Goal: Task Accomplishment & Management: Complete application form

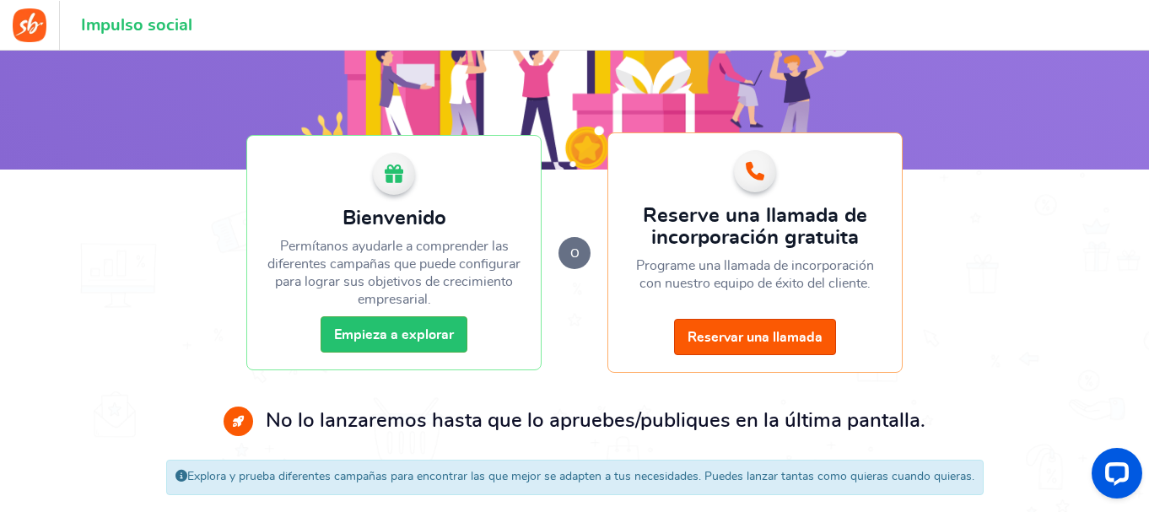
scroll to position [201, 0]
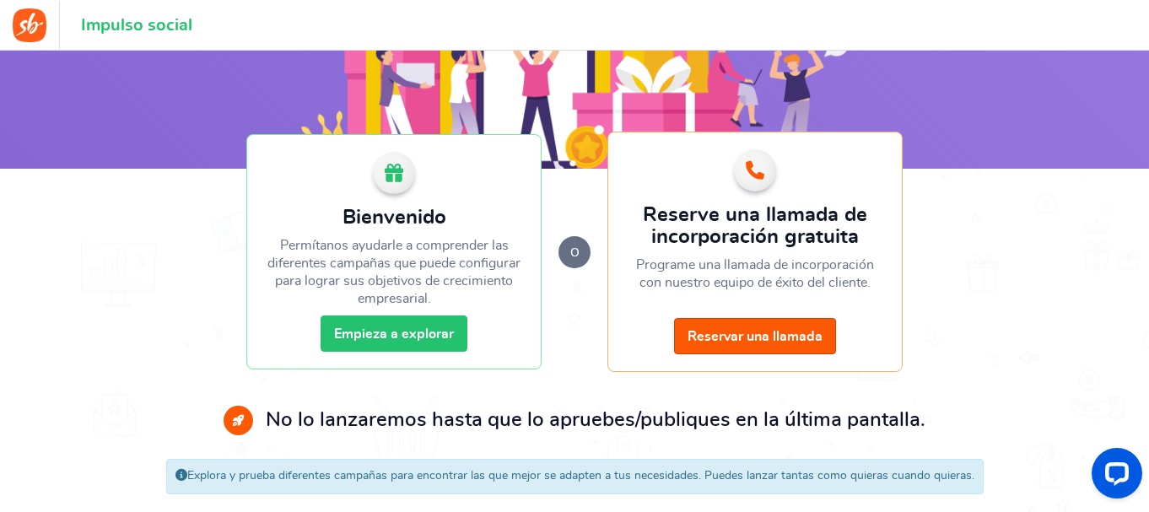
click at [451, 321] on link "Empieza a explorar" at bounding box center [394, 334] width 147 height 36
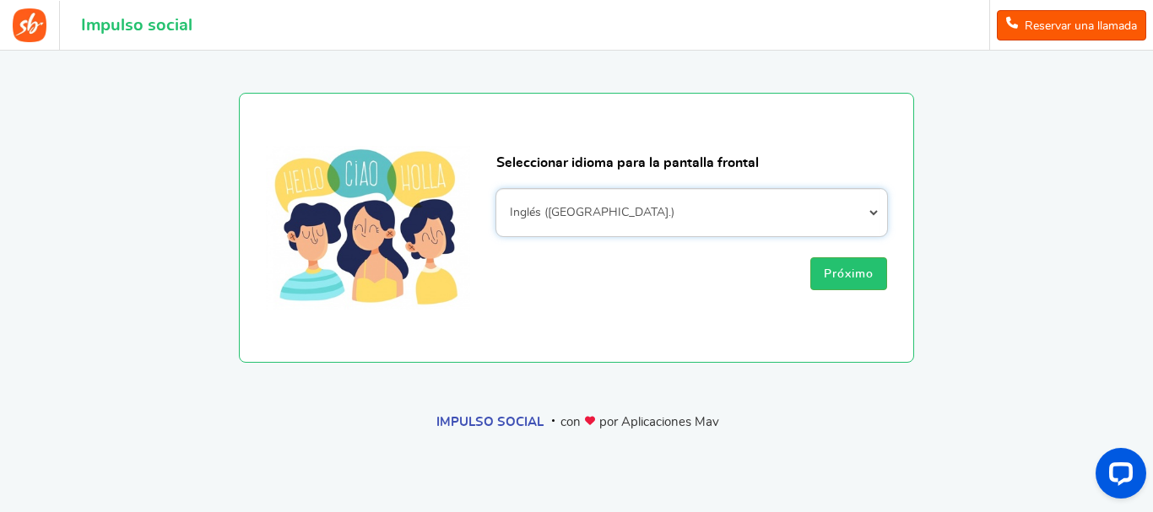
click at [608, 211] on select "[DEMOGRAPHIC_DATA] albanés [DEMOGRAPHIC_DATA] armenio azerbaiyano [PERSON_NAME]…" at bounding box center [691, 212] width 391 height 47
click at [496, 189] on select "[DEMOGRAPHIC_DATA] albanés [DEMOGRAPHIC_DATA] armenio azerbaiyano [PERSON_NAME]…" at bounding box center [691, 212] width 391 height 47
click at [773, 222] on select "[DEMOGRAPHIC_DATA] albanés [DEMOGRAPHIC_DATA] armenio azerbaiyano [PERSON_NAME]…" at bounding box center [691, 212] width 391 height 47
select select "es_LA"
click at [496, 189] on select "[DEMOGRAPHIC_DATA] albanés [DEMOGRAPHIC_DATA] armenio azerbaiyano [PERSON_NAME]…" at bounding box center [691, 212] width 391 height 47
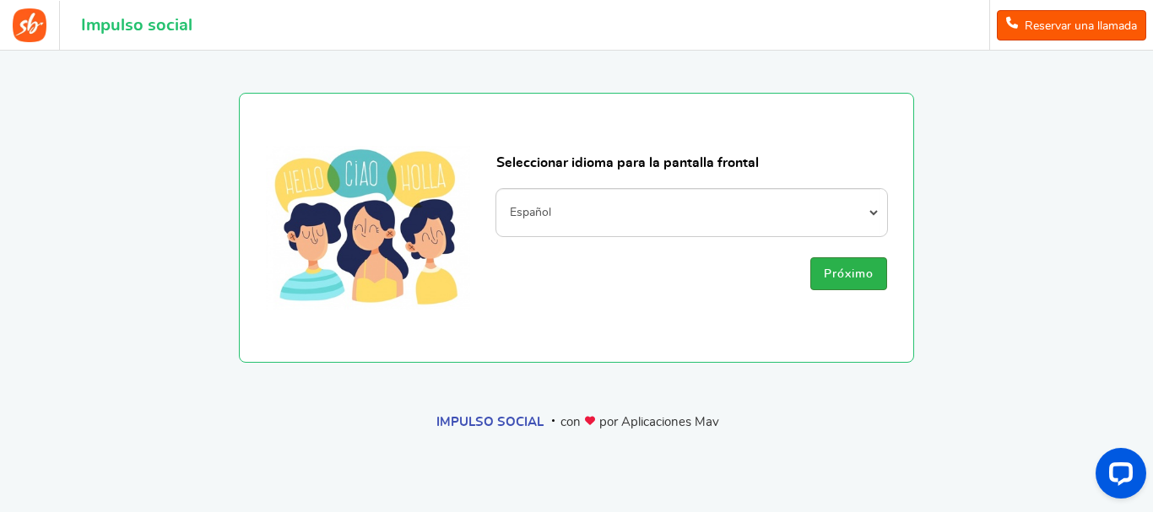
click at [840, 272] on font "Próximo" at bounding box center [848, 274] width 50 height 12
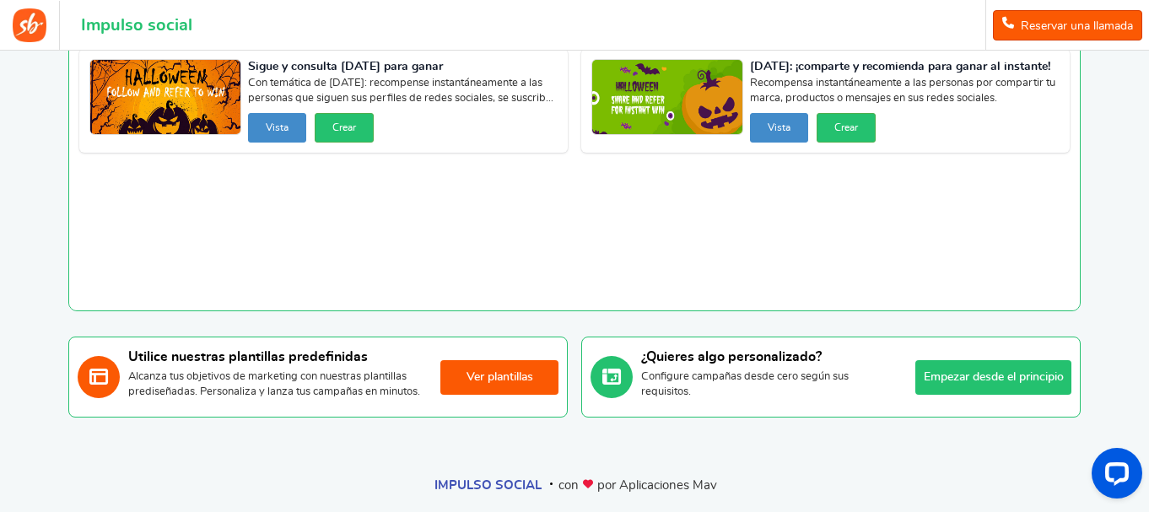
scroll to position [148, 0]
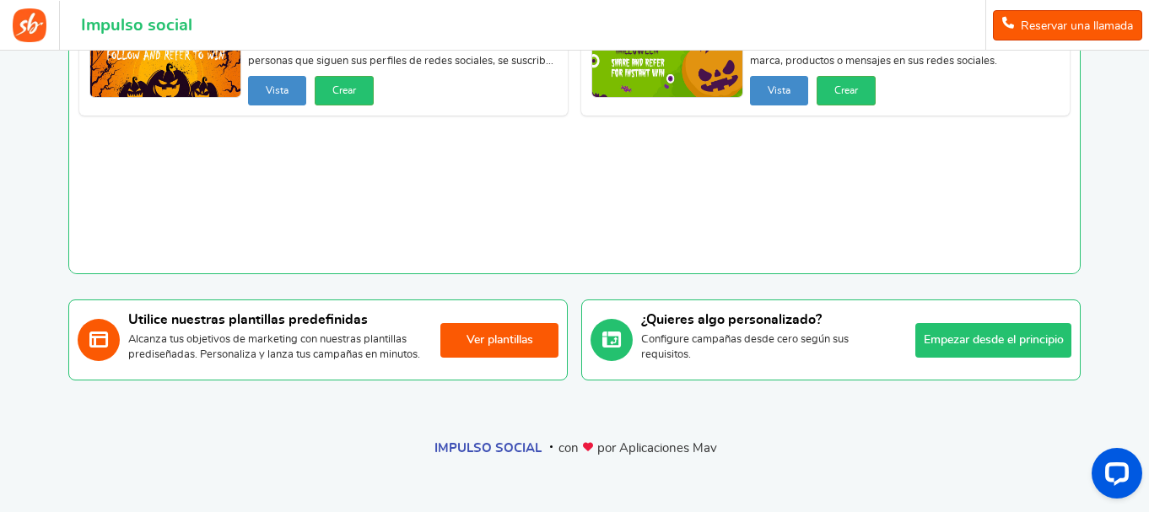
click at [980, 342] on font "Empezar desde el principio" at bounding box center [994, 340] width 140 height 12
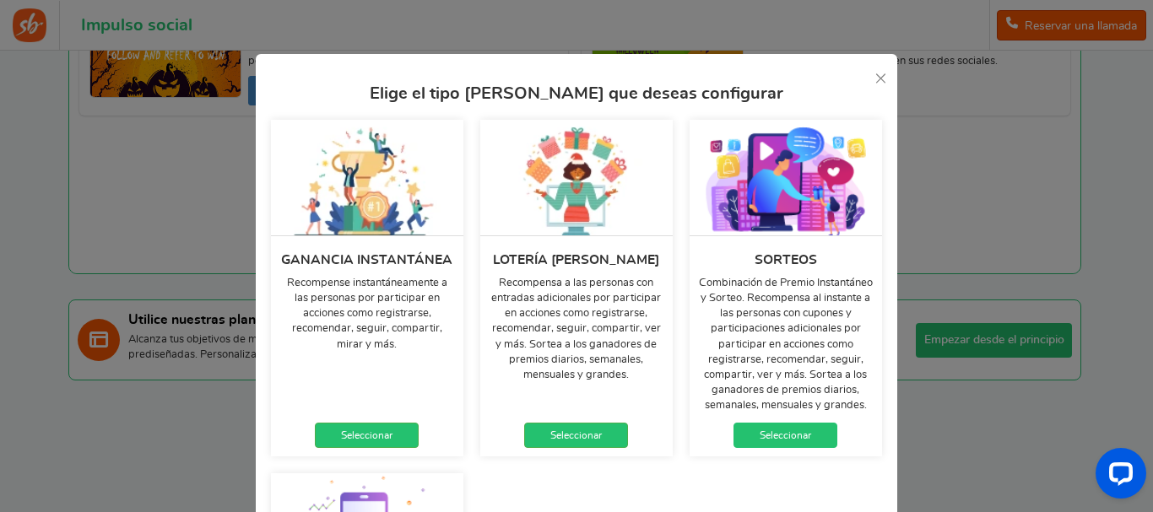
click at [797, 440] on font "Seleccionar" at bounding box center [784, 435] width 51 height 10
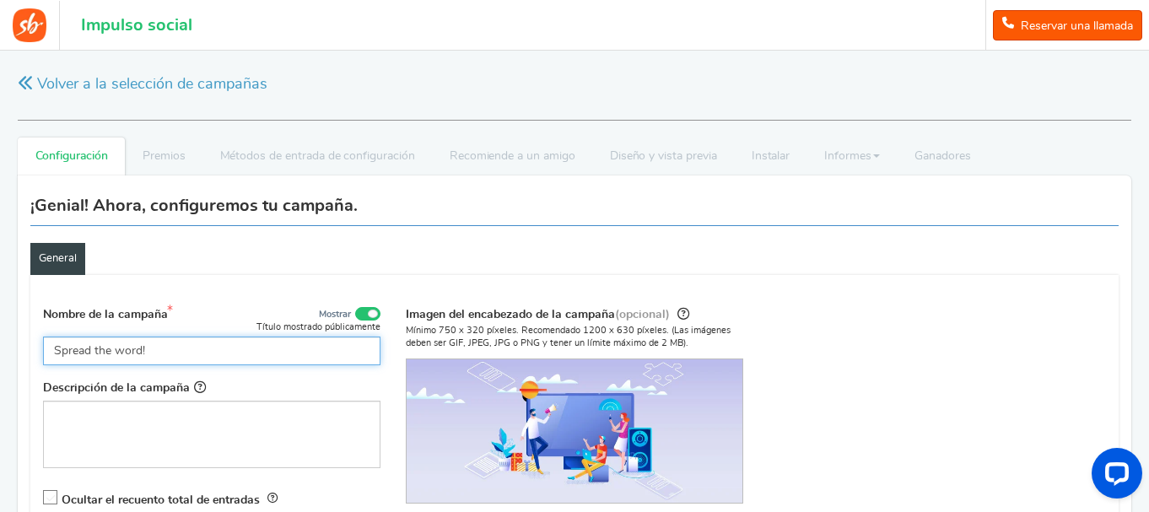
click at [234, 345] on input "Spread the word!" at bounding box center [211, 351] width 337 height 29
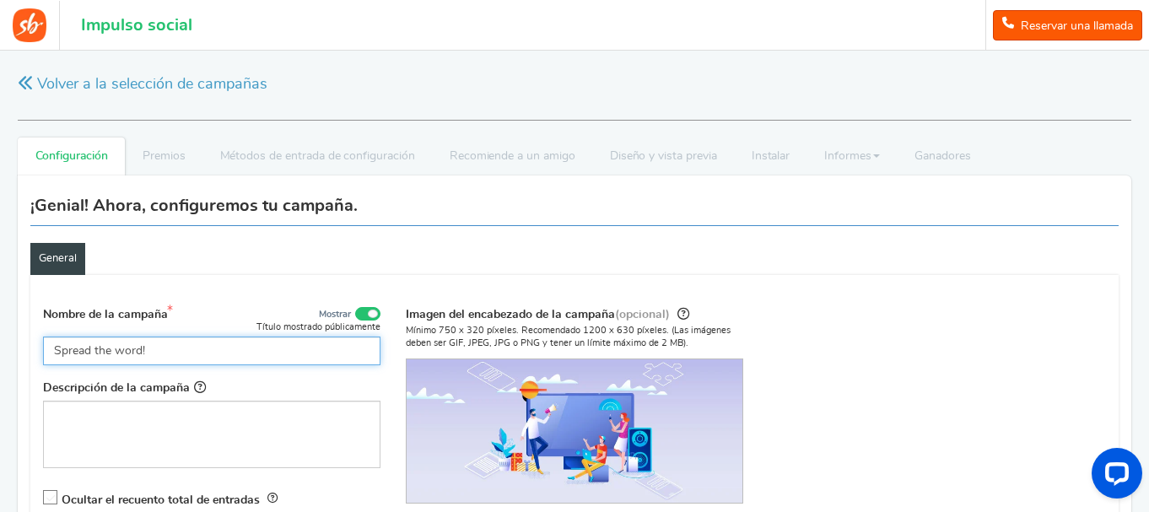
click at [234, 345] on input "Spread the word!" at bounding box center [211, 351] width 337 height 29
type input "H"
type input "Back To [GEOGRAPHIC_DATA]"
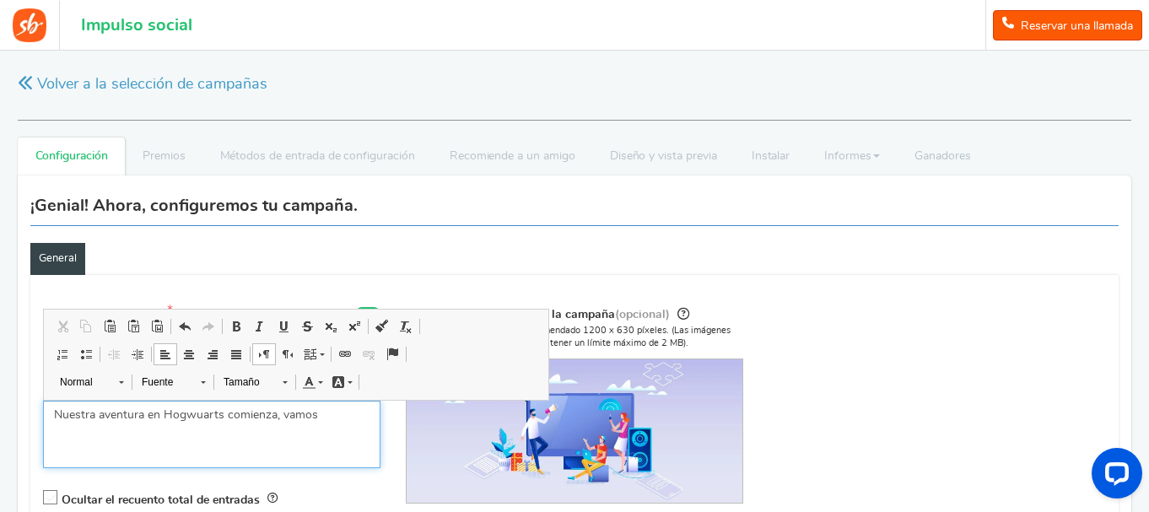
click at [342, 420] on p "Nuestra aventura en Hogwuarts comienza, vamos" at bounding box center [212, 415] width 316 height 17
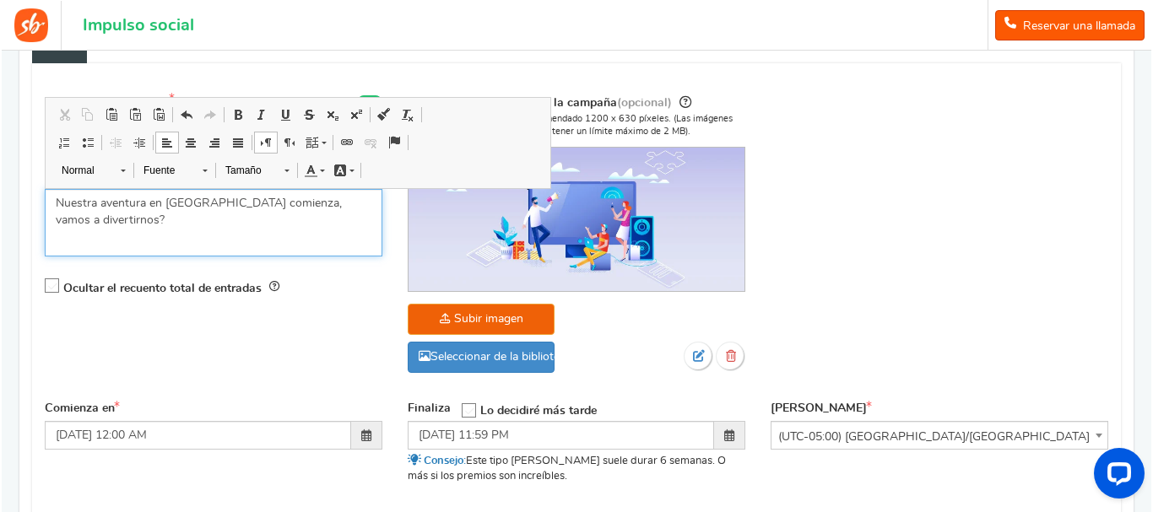
scroll to position [221, 0]
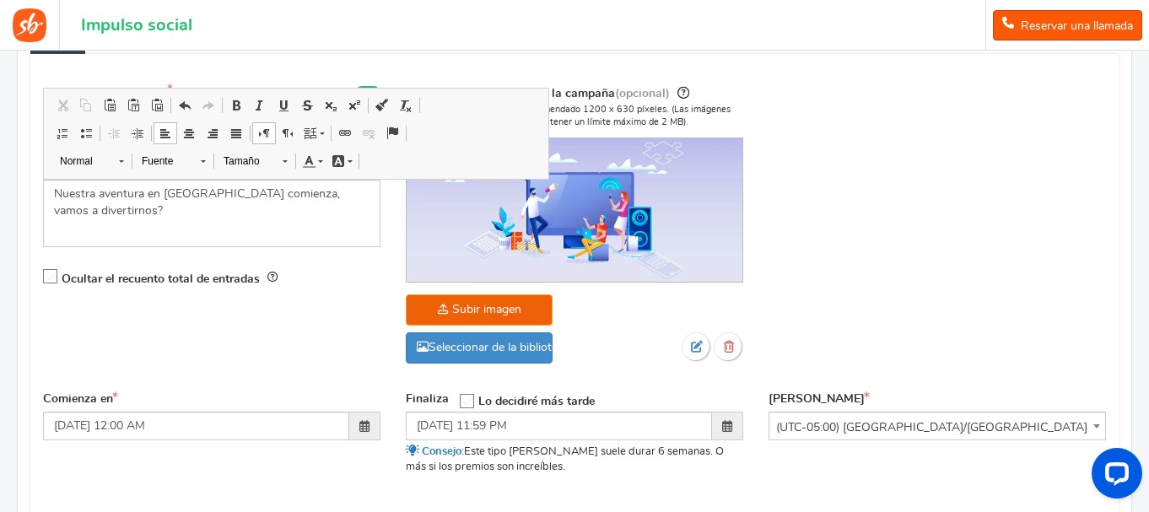
click at [911, 128] on div "Nombre de la campaña Mostrar Título mostrado públicamente Back To [GEOGRAPHIC_D…" at bounding box center [574, 233] width 1088 height 316
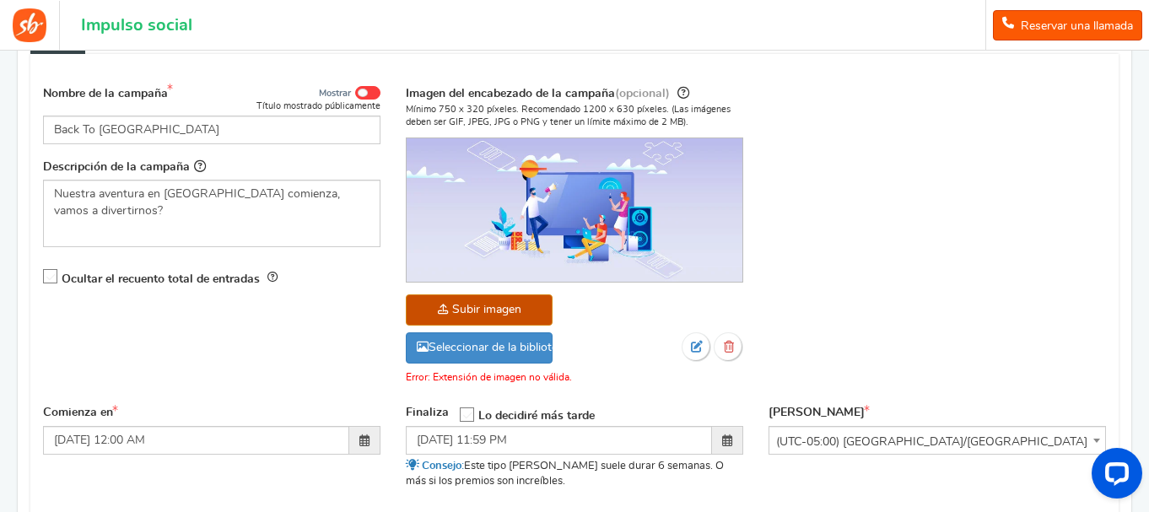
click at [540, 187] on img at bounding box center [575, 209] width 336 height 143
click at [442, 215] on img at bounding box center [575, 209] width 336 height 143
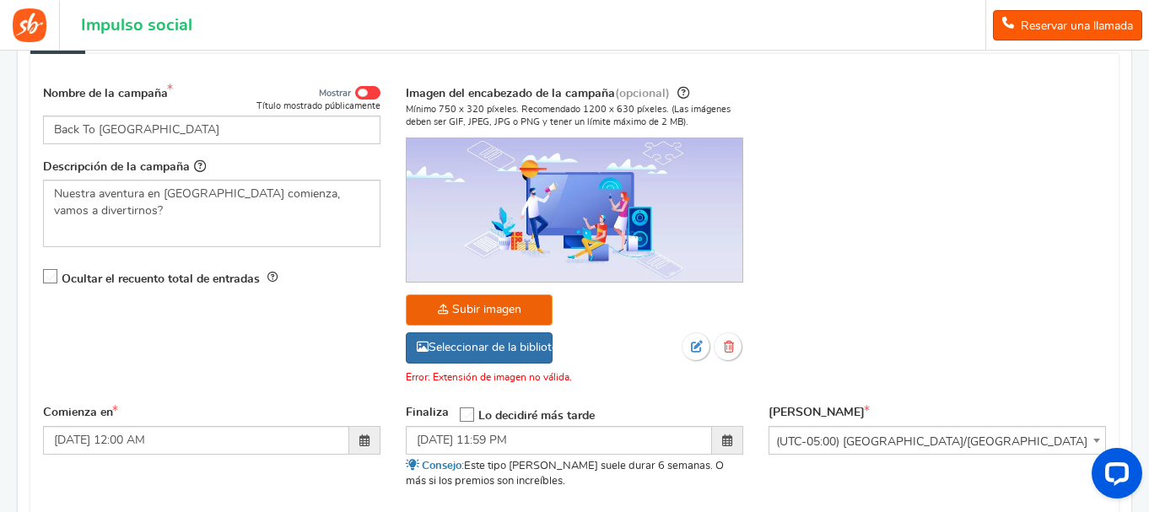
click at [503, 350] on font "Seleccionar de la biblioteca" at bounding box center [499, 348] width 141 height 12
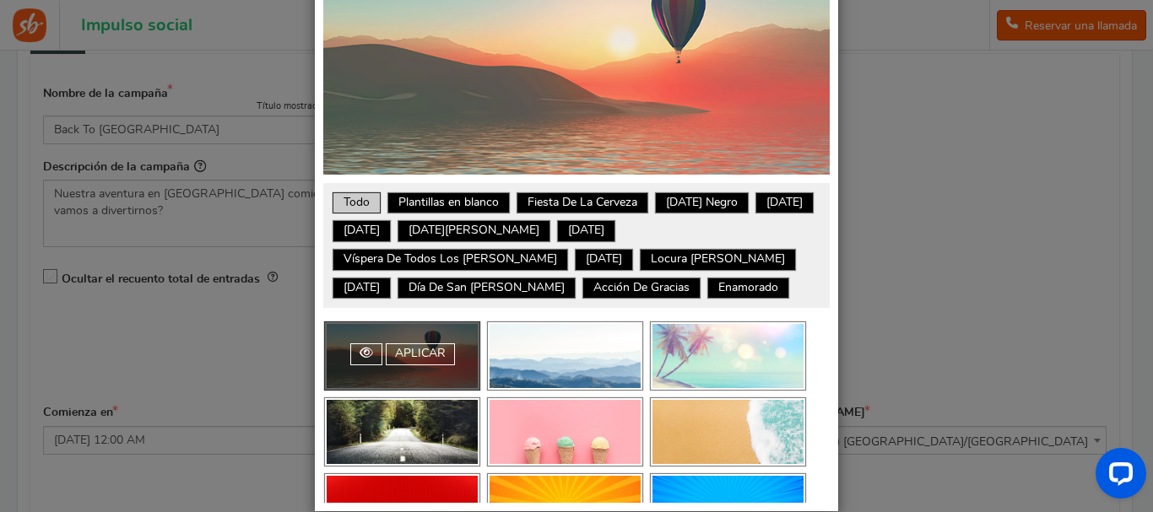
scroll to position [205, 0]
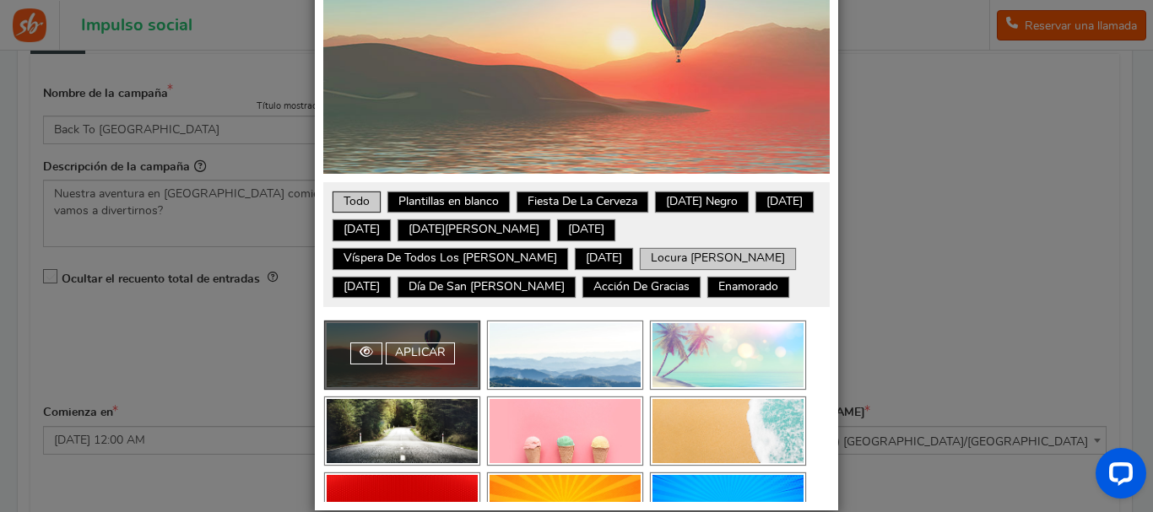
click at [642, 251] on link "Locura [PERSON_NAME]" at bounding box center [717, 259] width 151 height 17
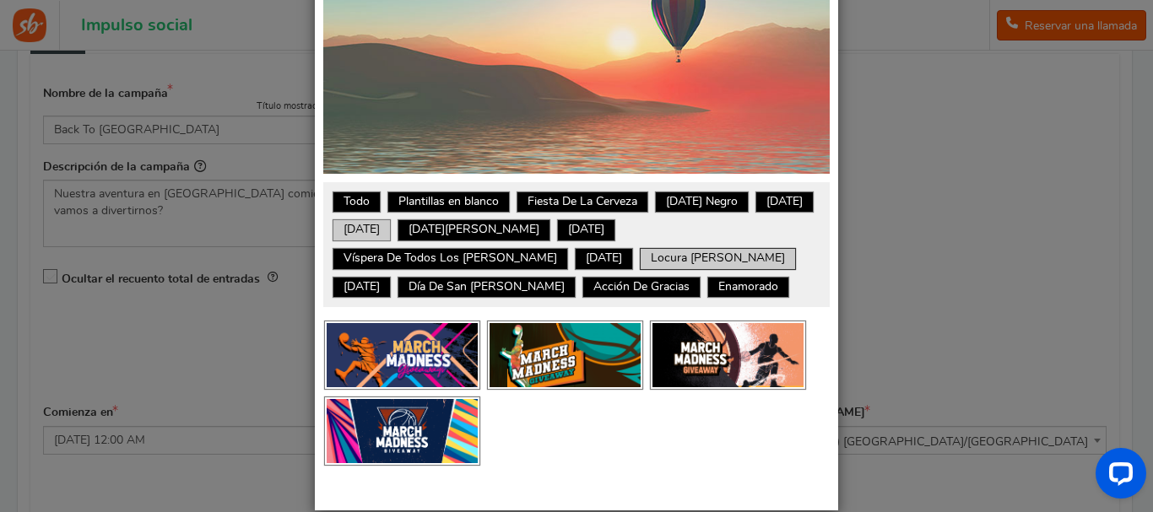
click at [380, 233] on font "[DATE]" at bounding box center [361, 230] width 36 height 12
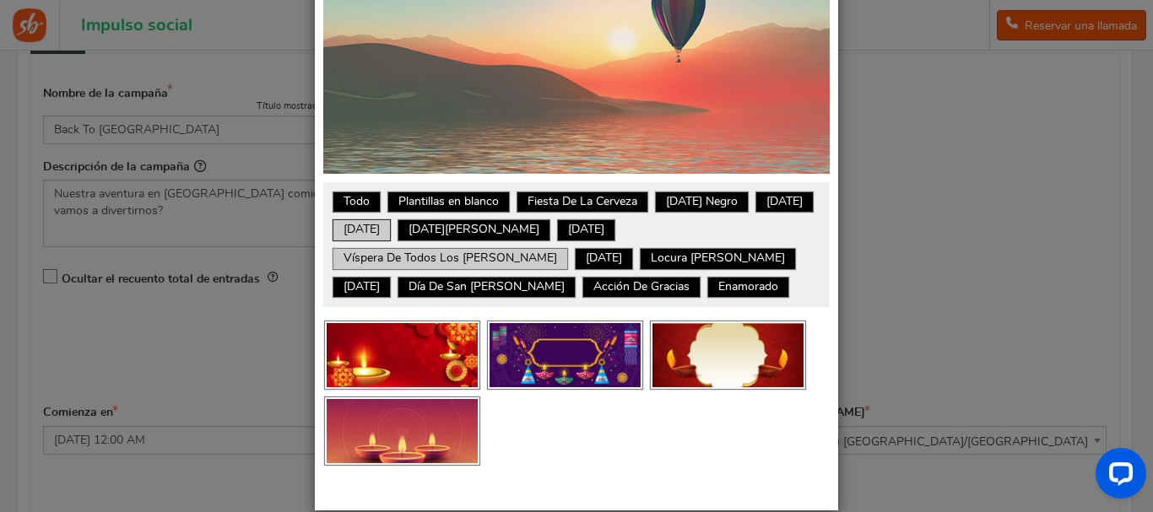
click at [369, 251] on link "Víspera de Todos los [PERSON_NAME]" at bounding box center [450, 259] width 230 height 17
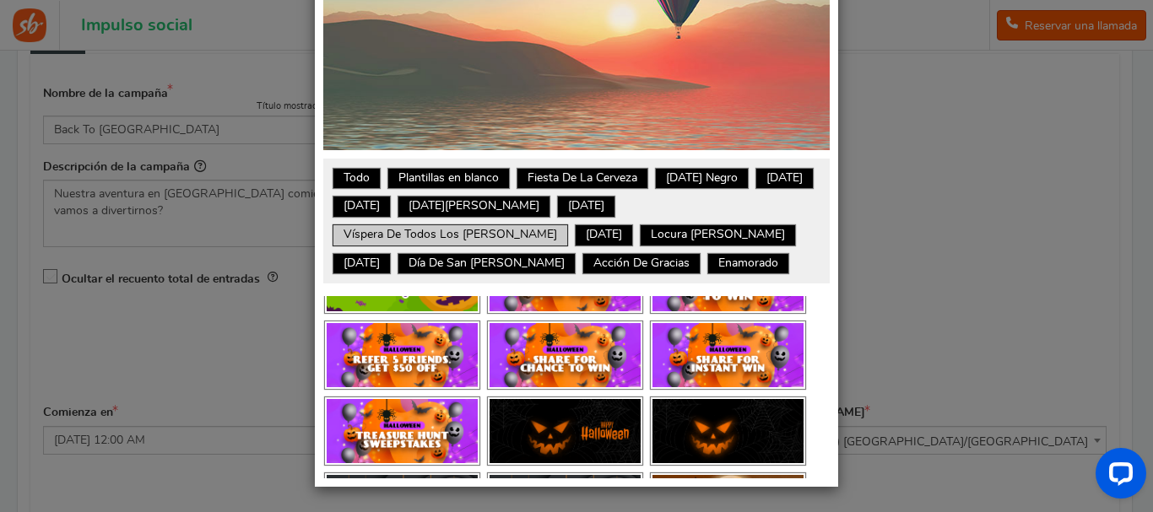
scroll to position [964, 0]
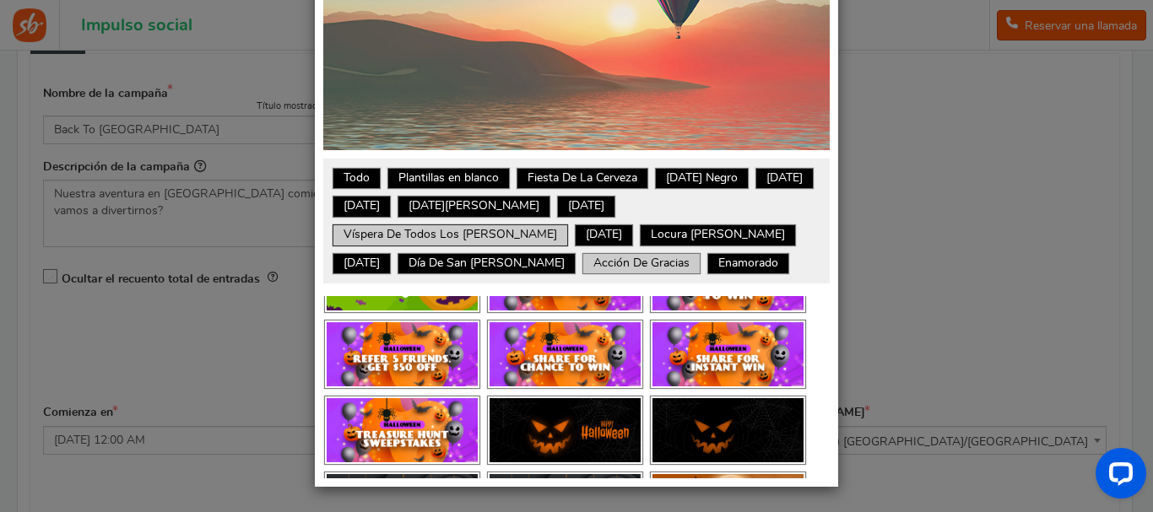
click at [593, 258] on font "Acción de gracias" at bounding box center [641, 263] width 96 height 12
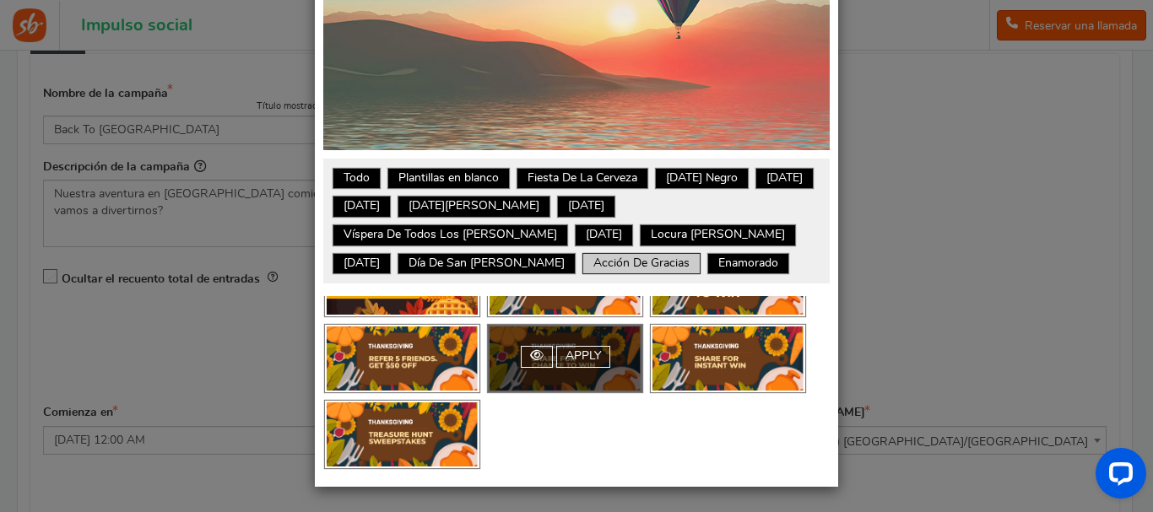
scroll to position [808, 0]
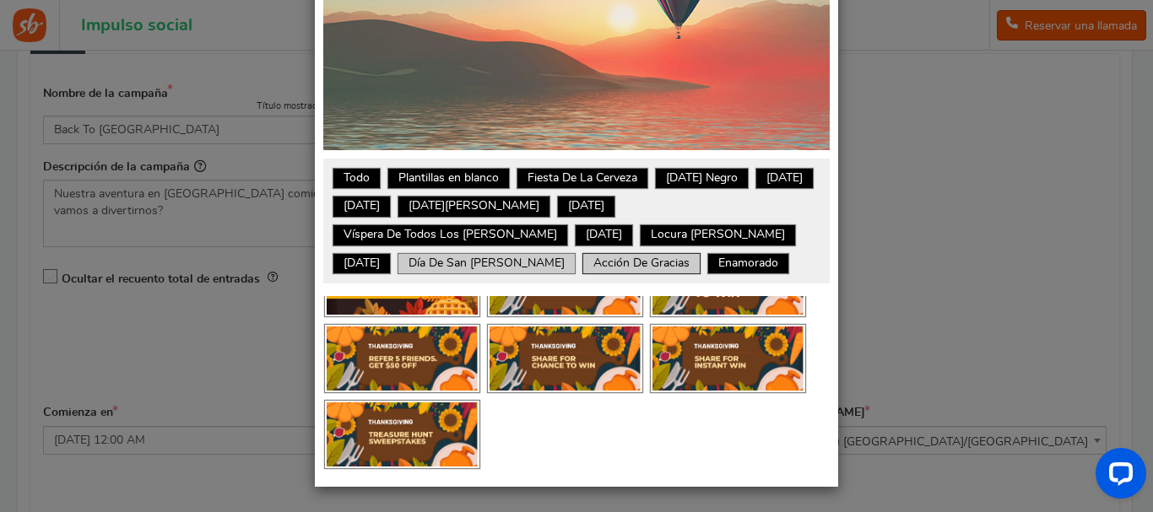
click at [408, 257] on font "Día de San [PERSON_NAME]" at bounding box center [486, 263] width 156 height 12
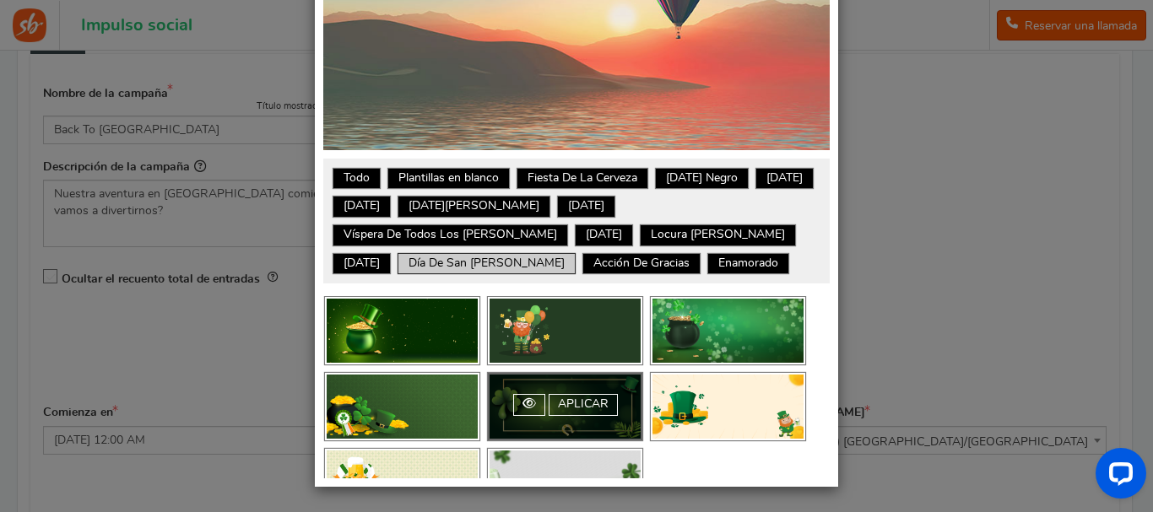
scroll to position [0, 0]
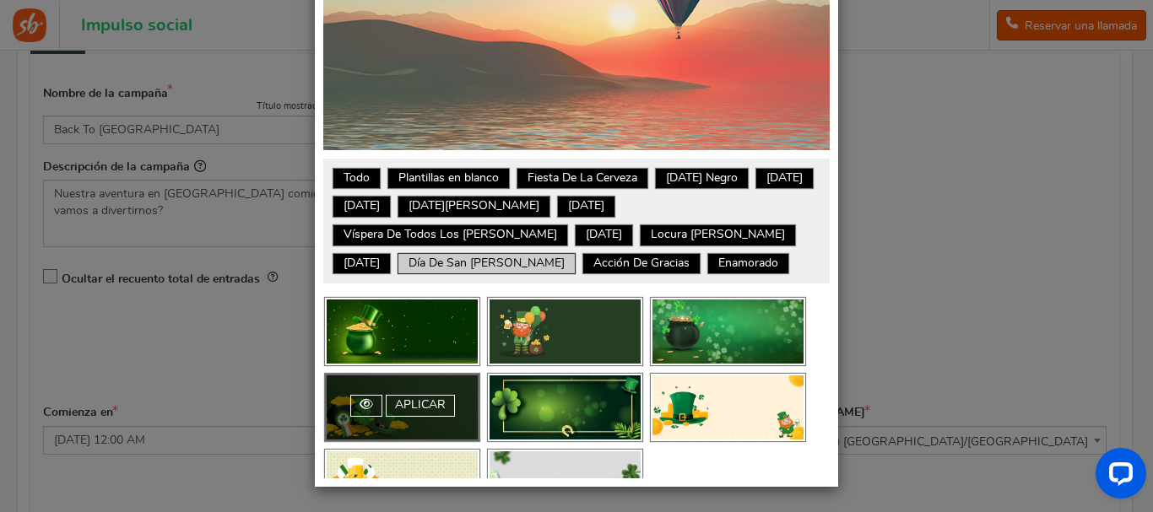
click at [455, 411] on div "Aplicar" at bounding box center [402, 407] width 154 height 67
click at [435, 408] on font "Aplicar" at bounding box center [420, 405] width 51 height 12
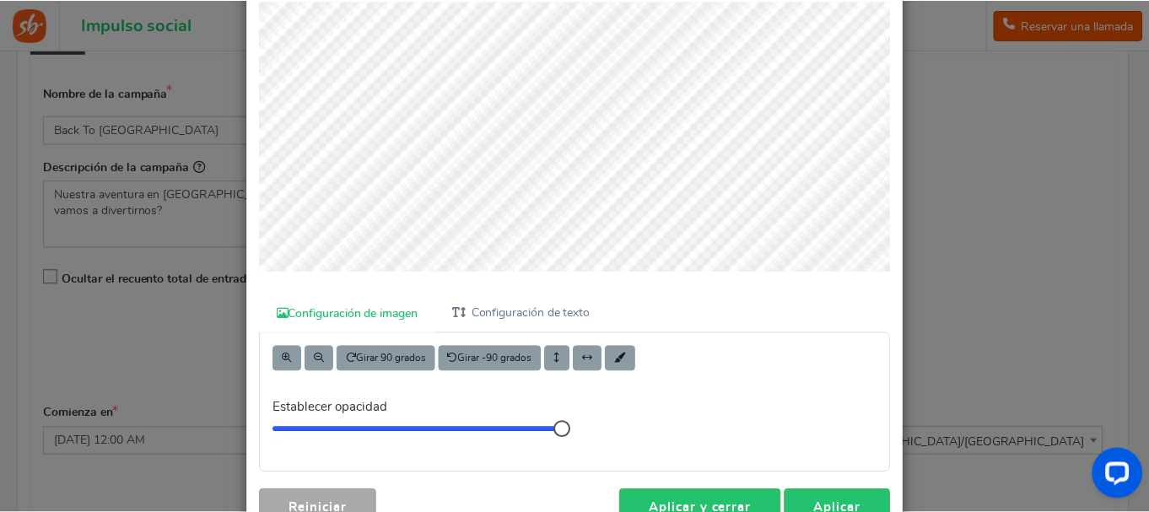
scroll to position [154, 0]
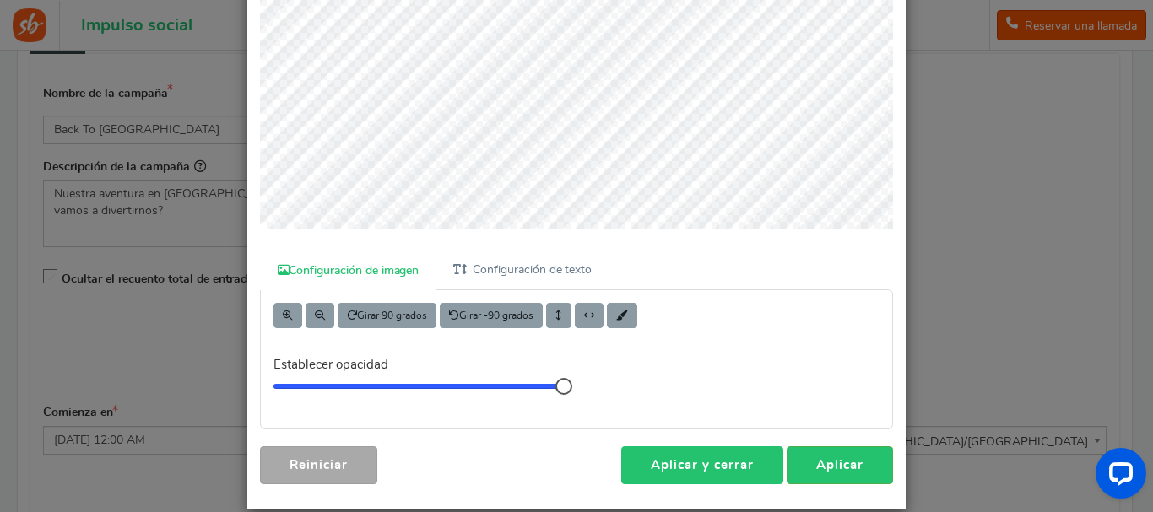
click at [746, 463] on font "Aplicar y cerrar" at bounding box center [702, 465] width 103 height 13
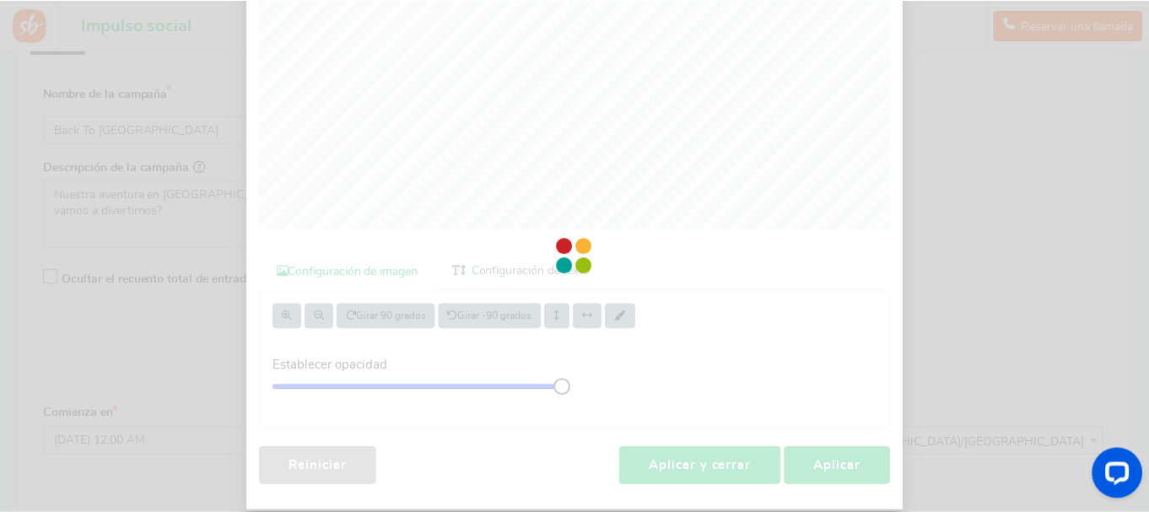
scroll to position [148, 0]
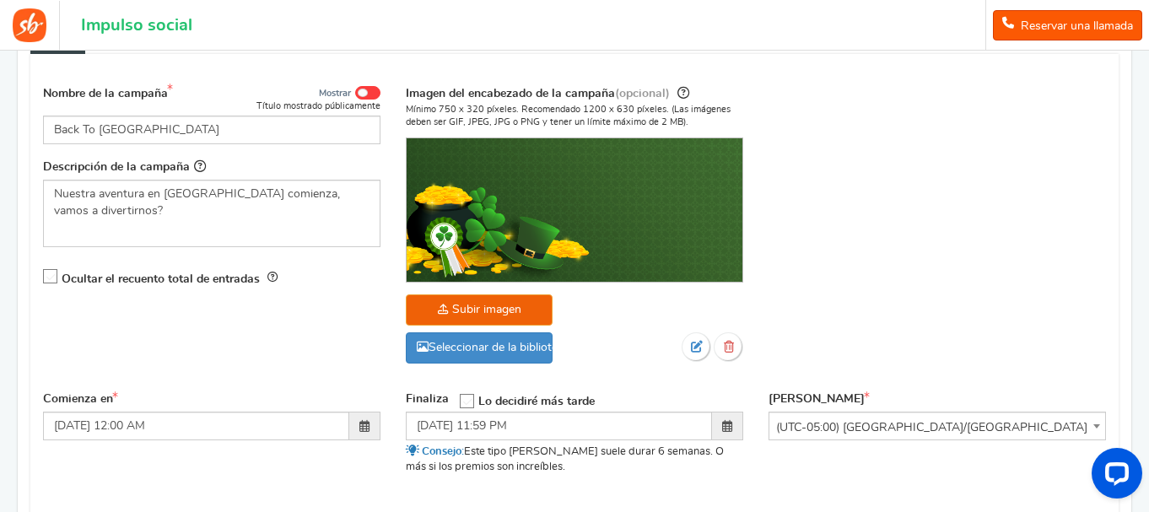
click at [729, 420] on span at bounding box center [727, 426] width 10 height 12
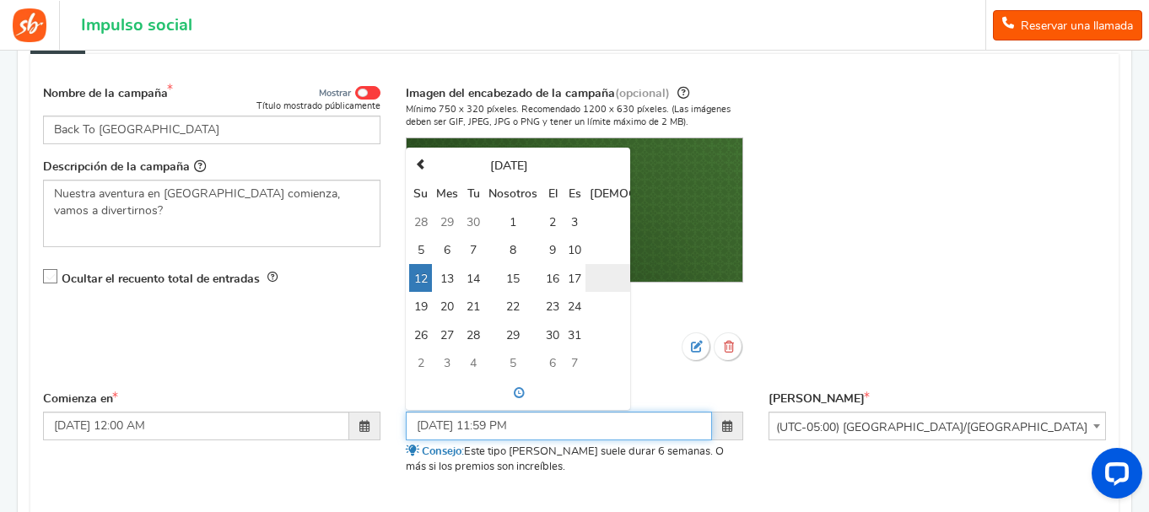
click at [610, 269] on td "18" at bounding box center [656, 278] width 141 height 28
click at [429, 162] on th at bounding box center [420, 166] width 23 height 25
click at [602, 229] on td "6" at bounding box center [656, 222] width 141 height 28
type input "[DATE] 11:59 PM"
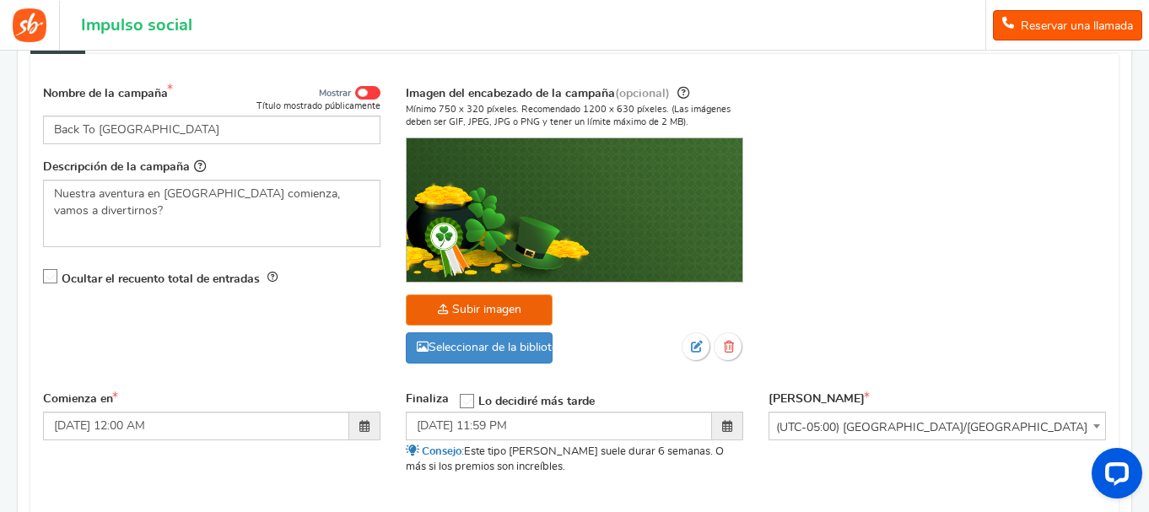
click at [785, 289] on div "Nombre de la campaña Mostrar Título mostrado públicamente Back To [GEOGRAPHIC_D…" at bounding box center [574, 233] width 1088 height 316
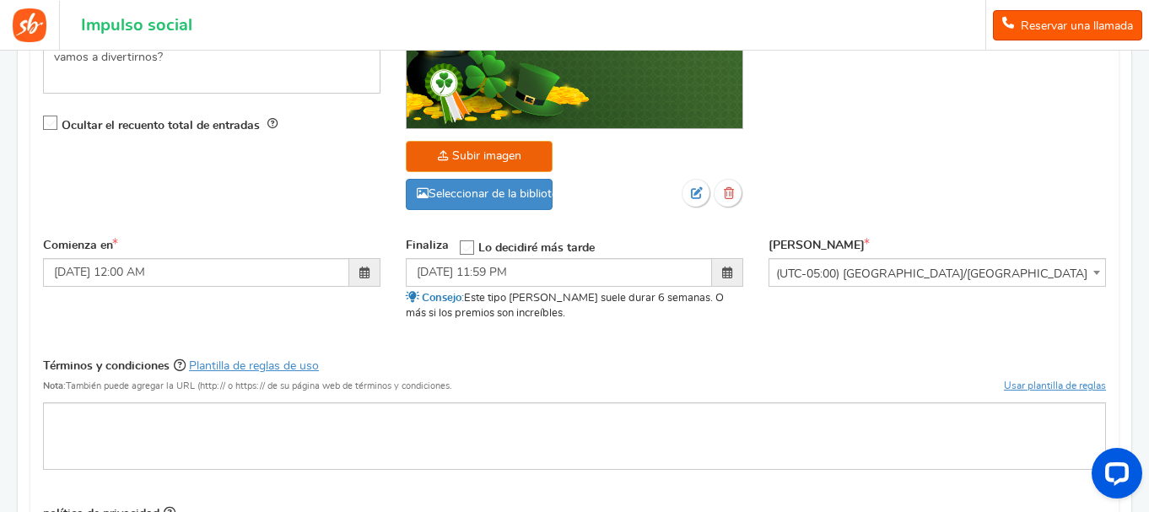
scroll to position [375, 0]
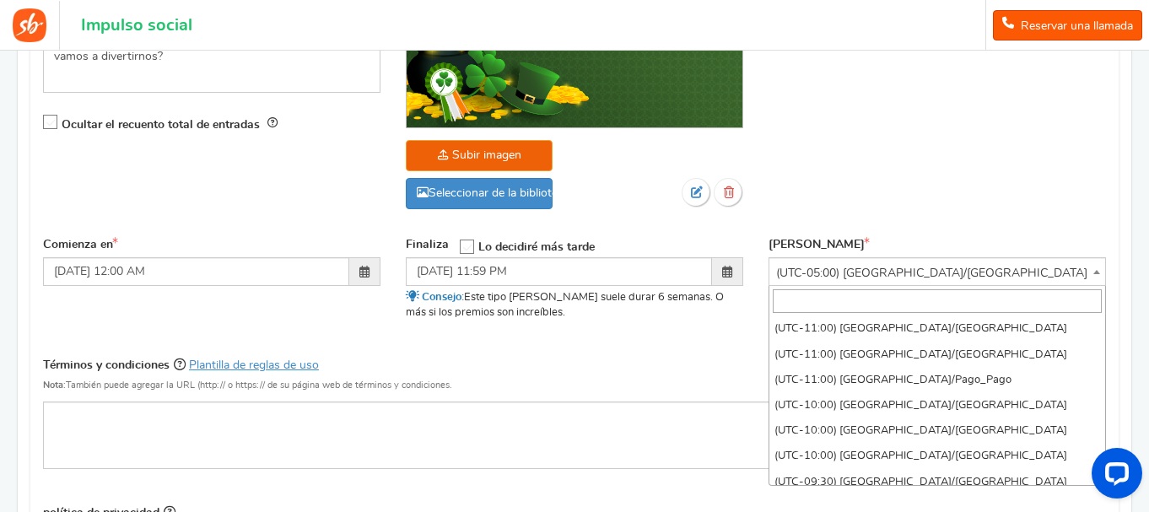
click at [872, 257] on span "(UTC-05:00) [GEOGRAPHIC_DATA]/[GEOGRAPHIC_DATA]" at bounding box center [937, 271] width 337 height 29
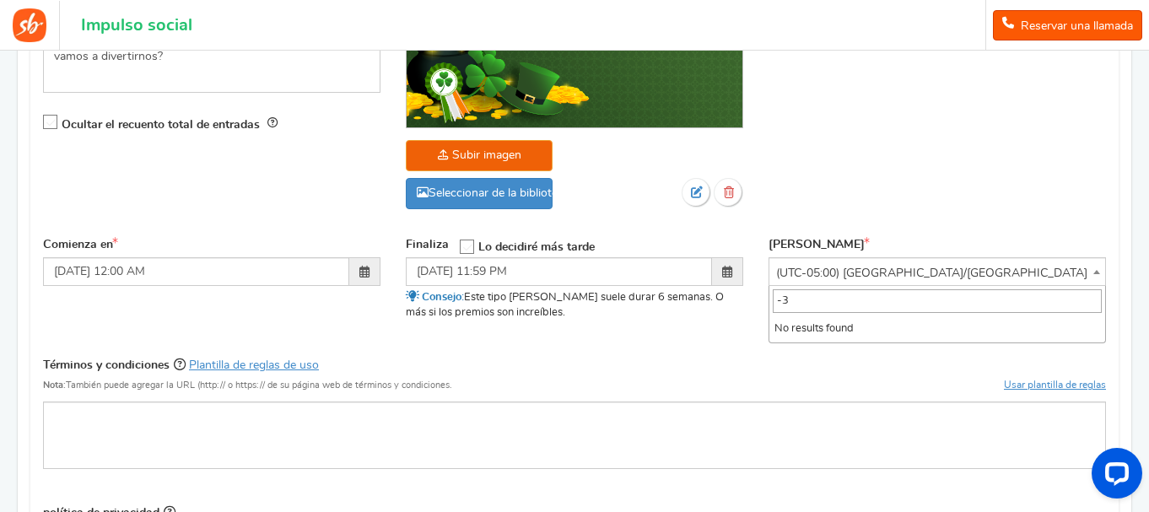
scroll to position [0, 0]
type input "-"
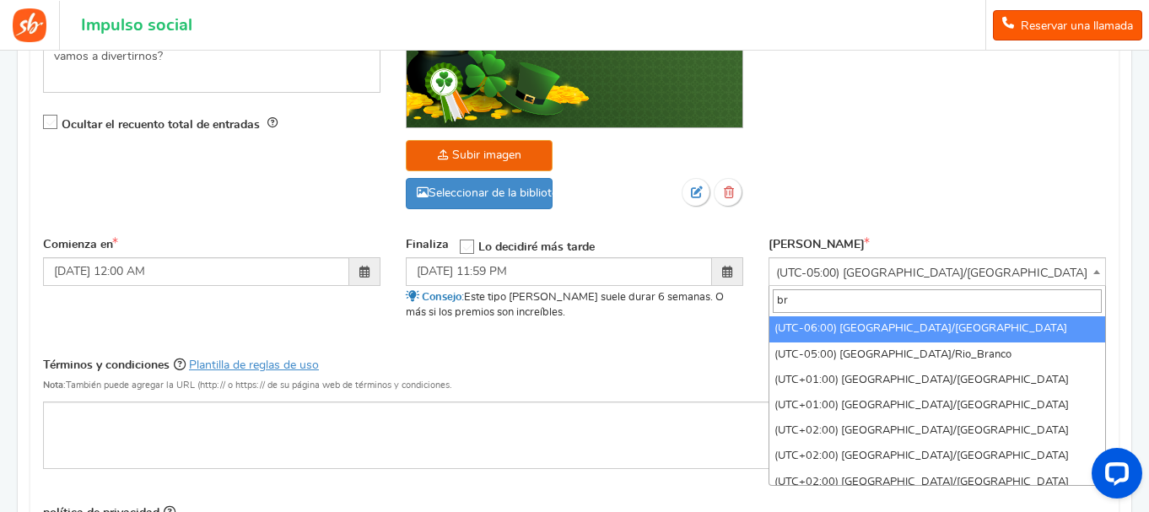
type input "b"
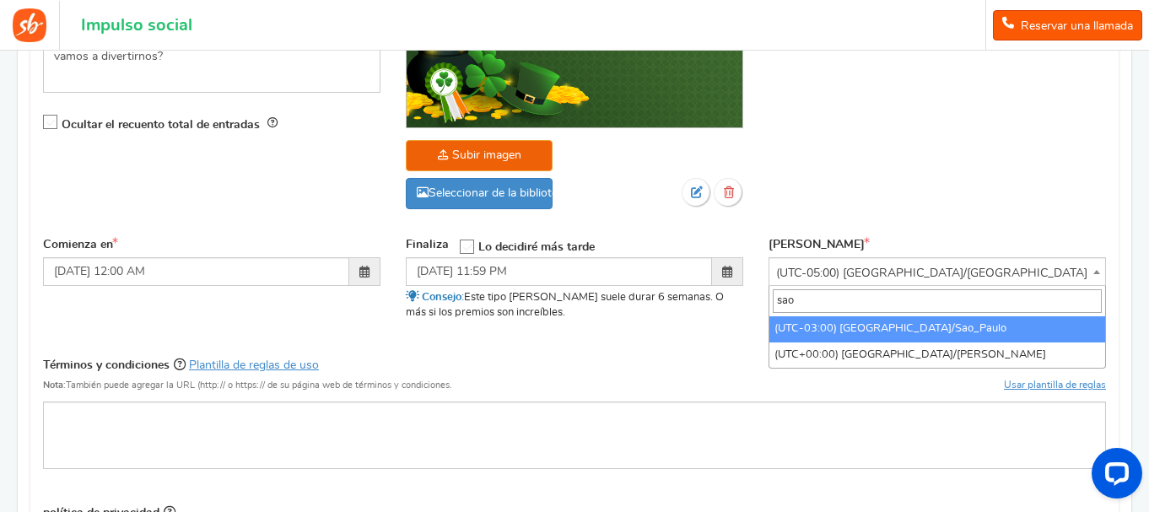
type input "sao"
select select "America/Sao_Paulo"
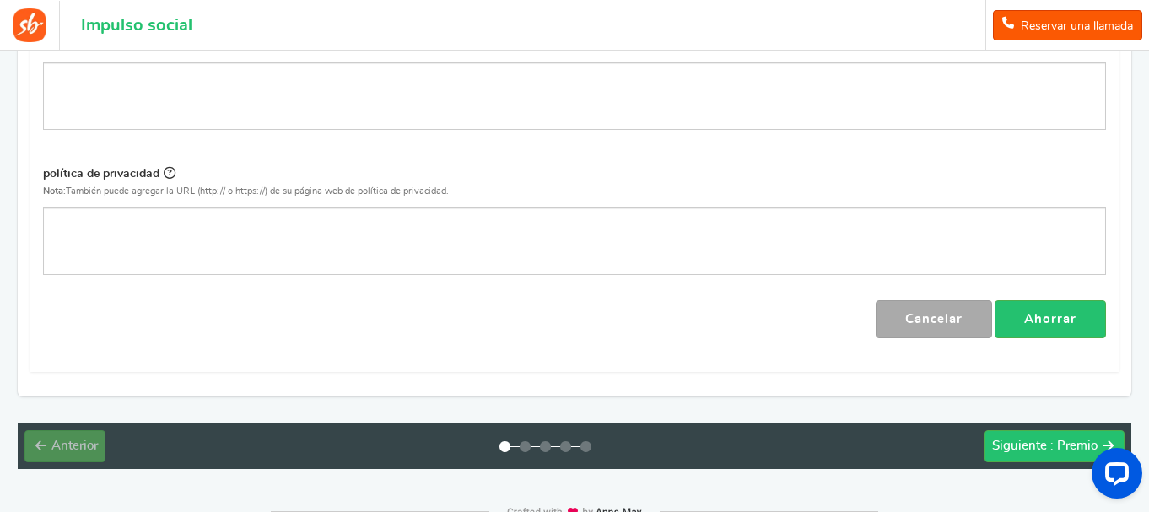
scroll to position [764, 0]
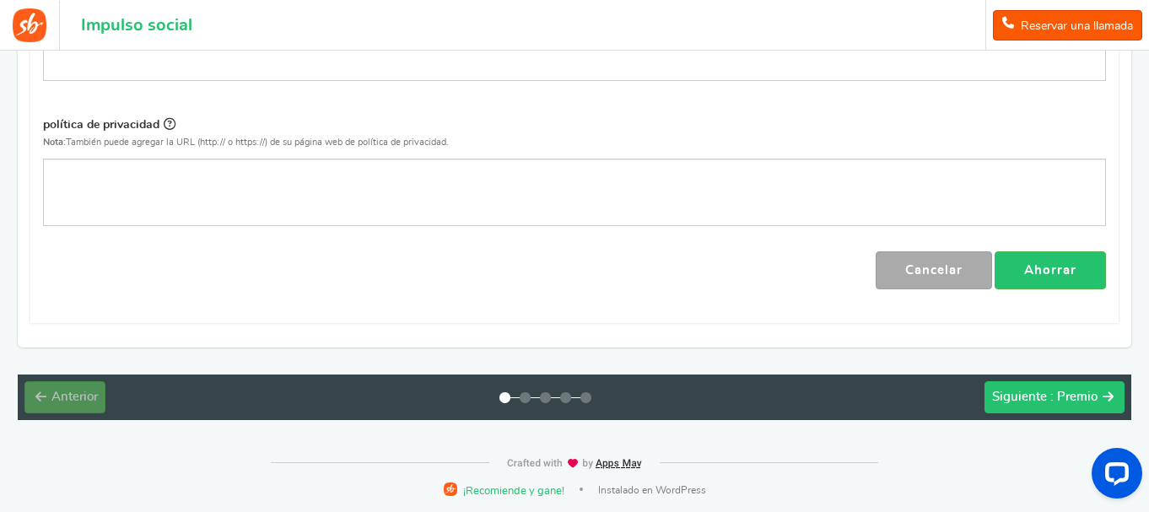
click at [1039, 400] on font "Siguiente" at bounding box center [1019, 397] width 55 height 13
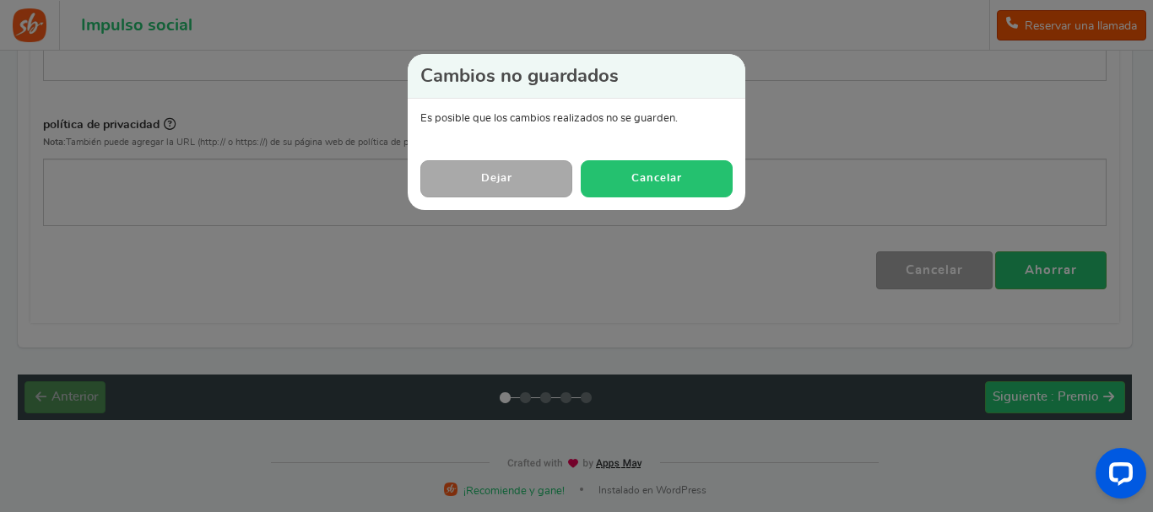
click at [654, 174] on font "Cancelar" at bounding box center [656, 178] width 51 height 11
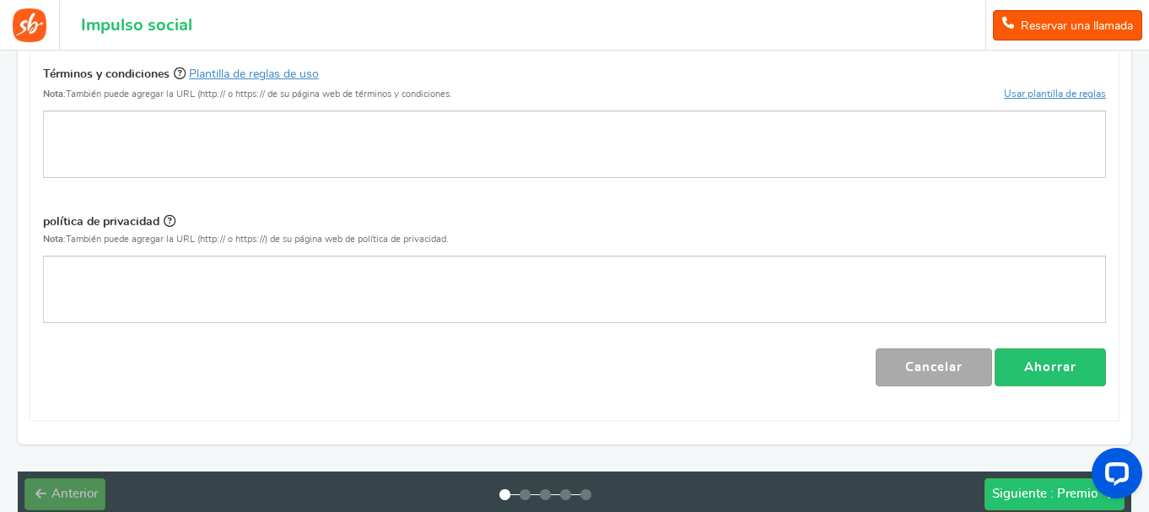
scroll to position [712, 0]
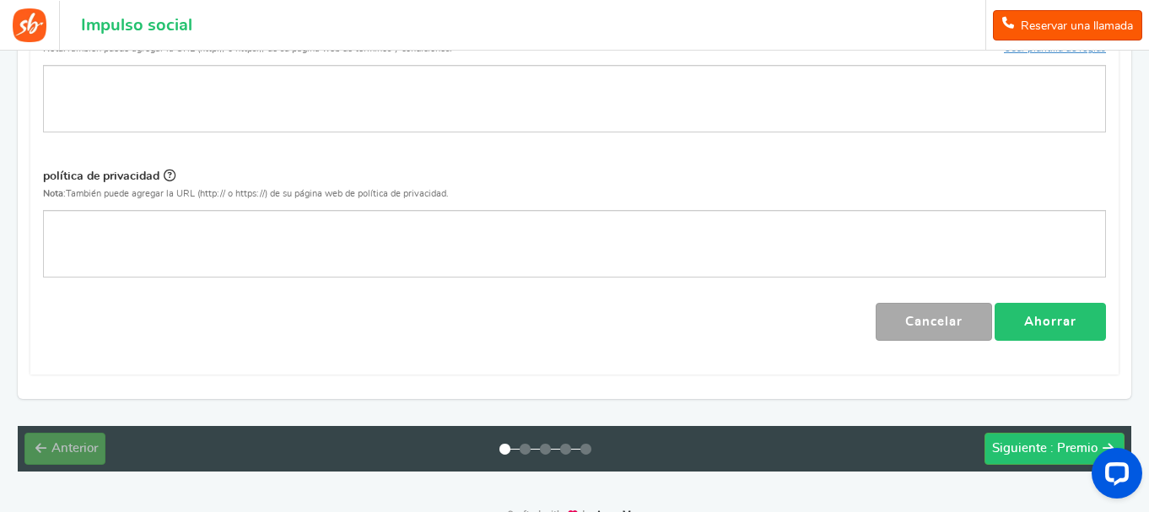
click at [1068, 317] on font "Ahorrar" at bounding box center [1050, 322] width 52 height 13
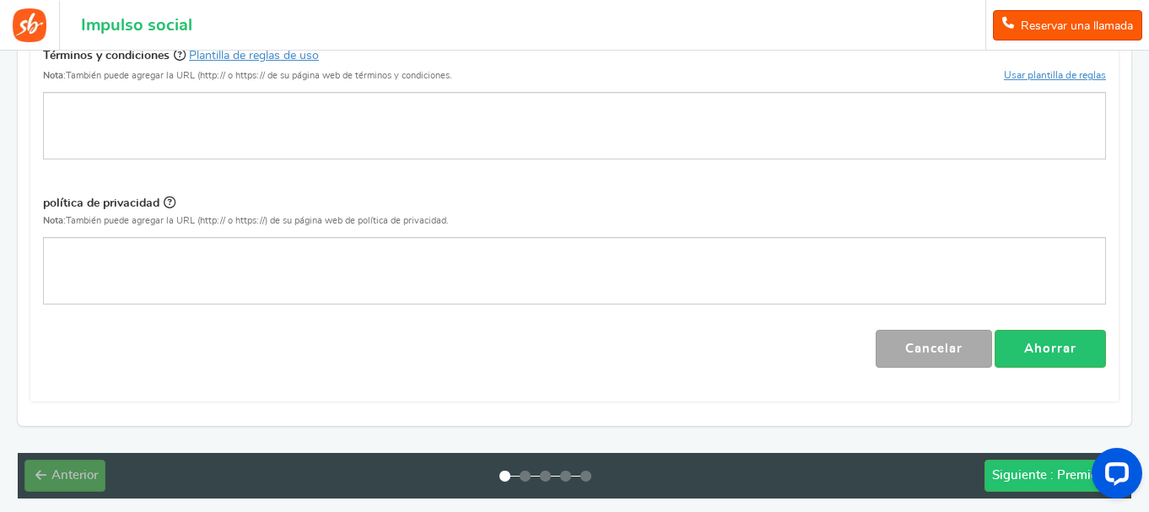
scroll to position [687, 0]
click at [1050, 477] on div "Siguiente : Premio" at bounding box center [1044, 475] width 105 height 17
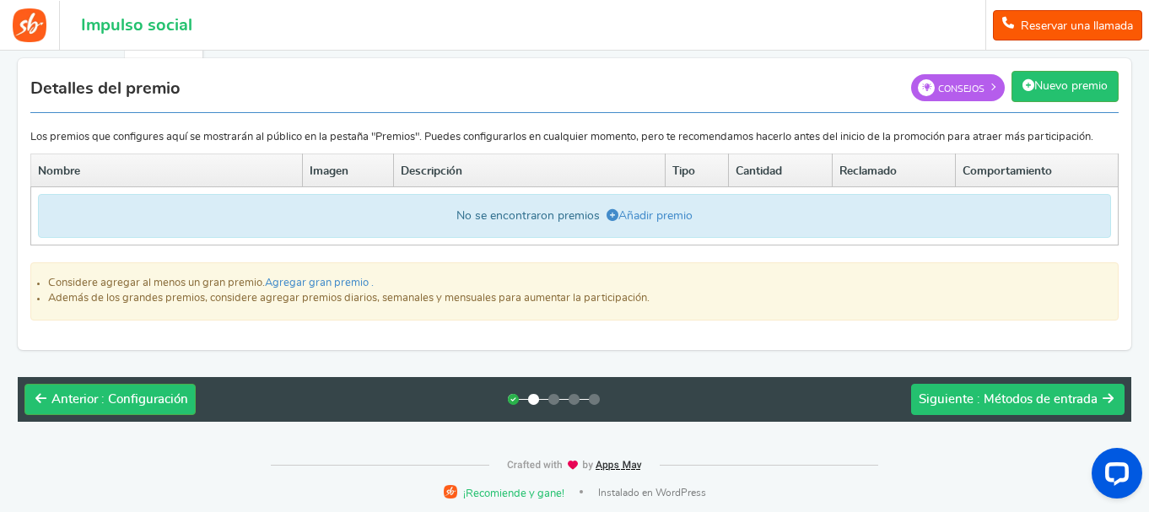
scroll to position [121, 0]
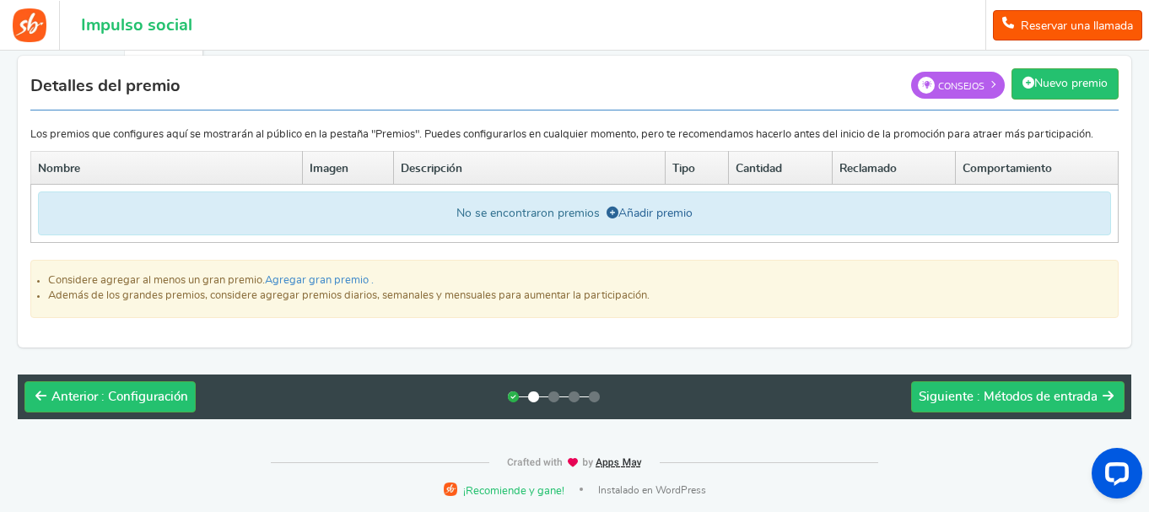
click at [675, 214] on font "Añadir premio" at bounding box center [655, 214] width 74 height 12
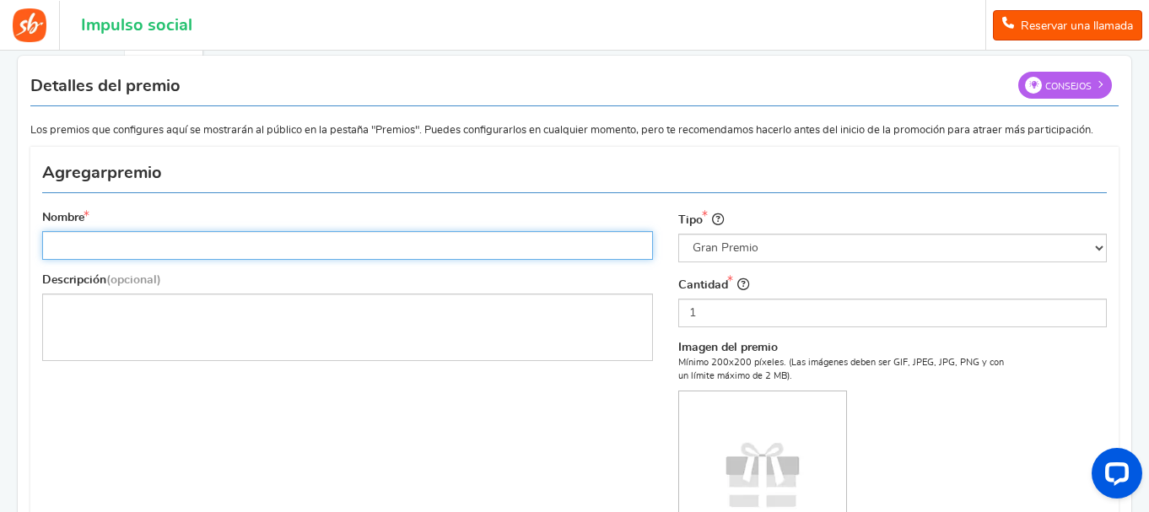
click at [323, 256] on input "Nombre" at bounding box center [347, 245] width 611 height 29
type input "Gift Card Steam R$20"
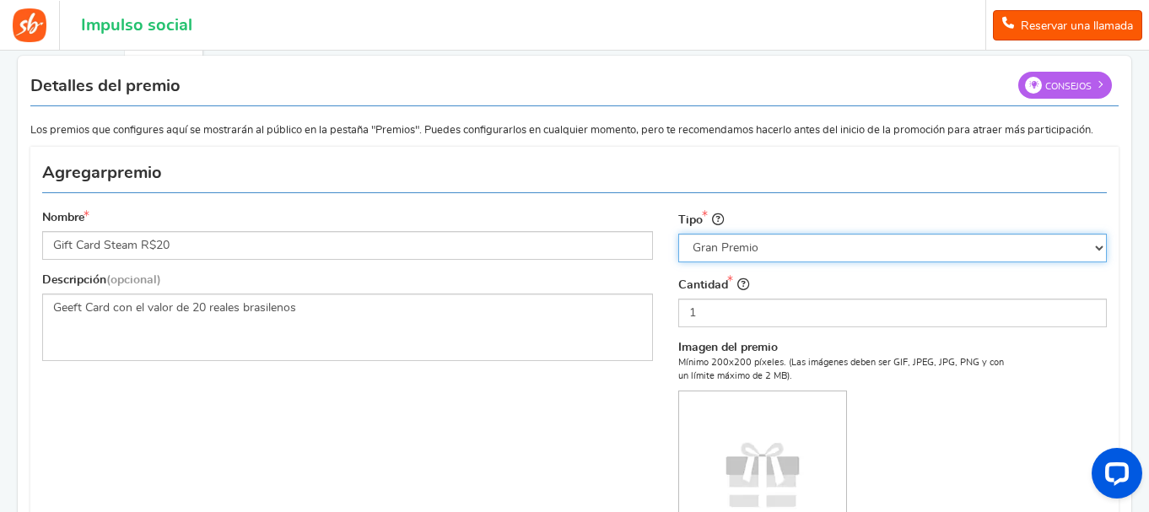
click at [800, 247] on select "Seleccione el tipo de premio Gran Premio Premio diario Premio semanal Premio me…" at bounding box center [892, 248] width 429 height 29
click at [678, 234] on select "Seleccione el tipo de premio Gran Premio Premio diario Premio semanal Premio me…" at bounding box center [892, 248] width 429 height 29
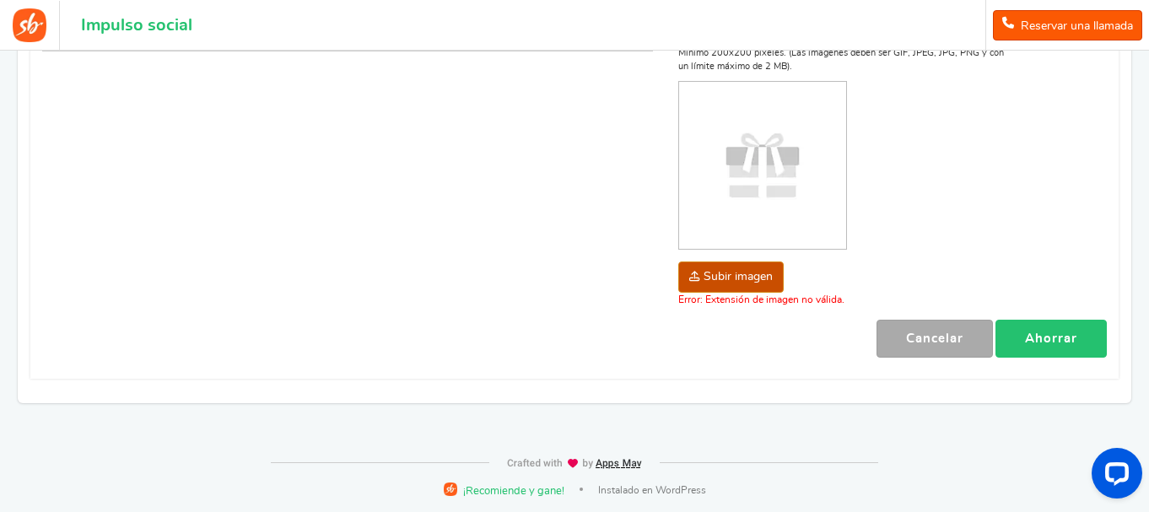
click at [1083, 343] on link "Ahorrar" at bounding box center [1051, 339] width 111 height 38
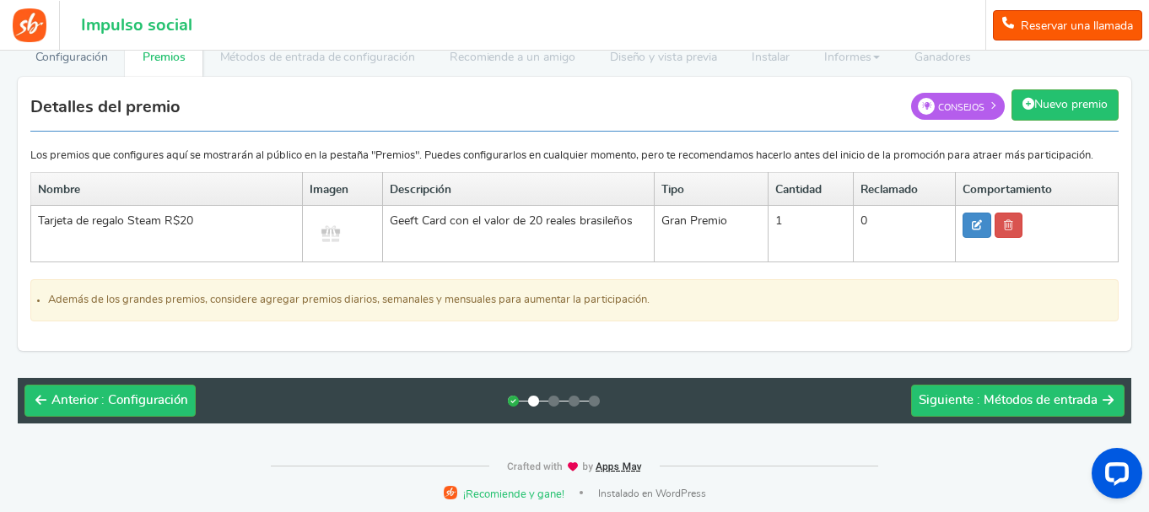
scroll to position [103, 0]
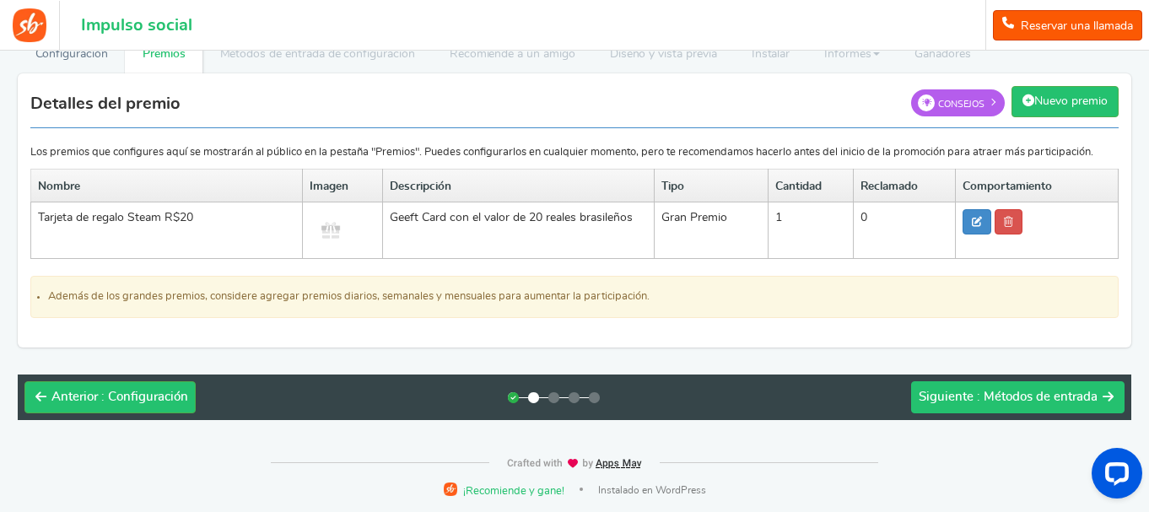
click at [1000, 397] on font ": Métodos de entrada" at bounding box center [1037, 397] width 121 height 13
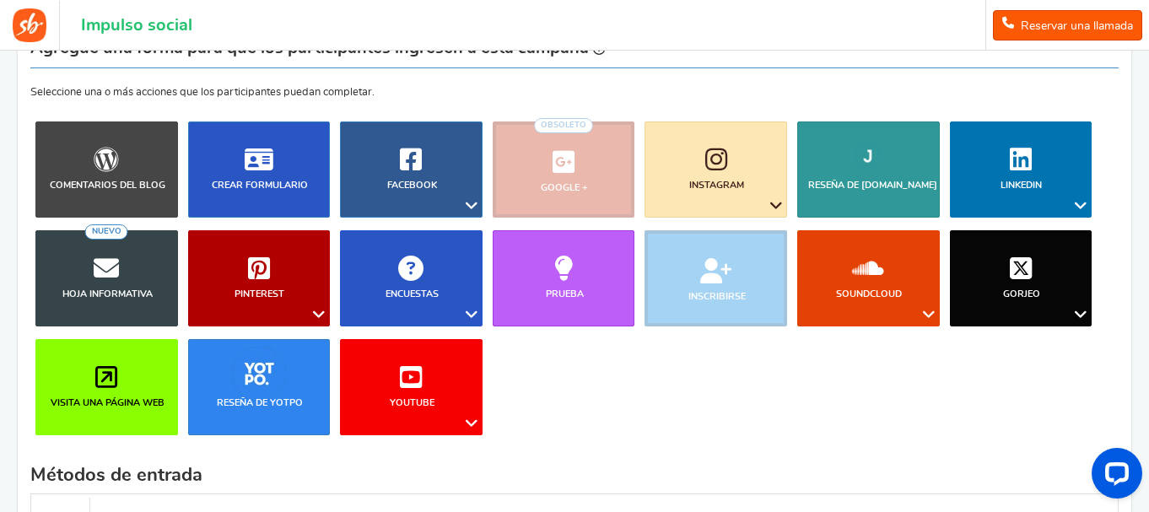
scroll to position [158, 0]
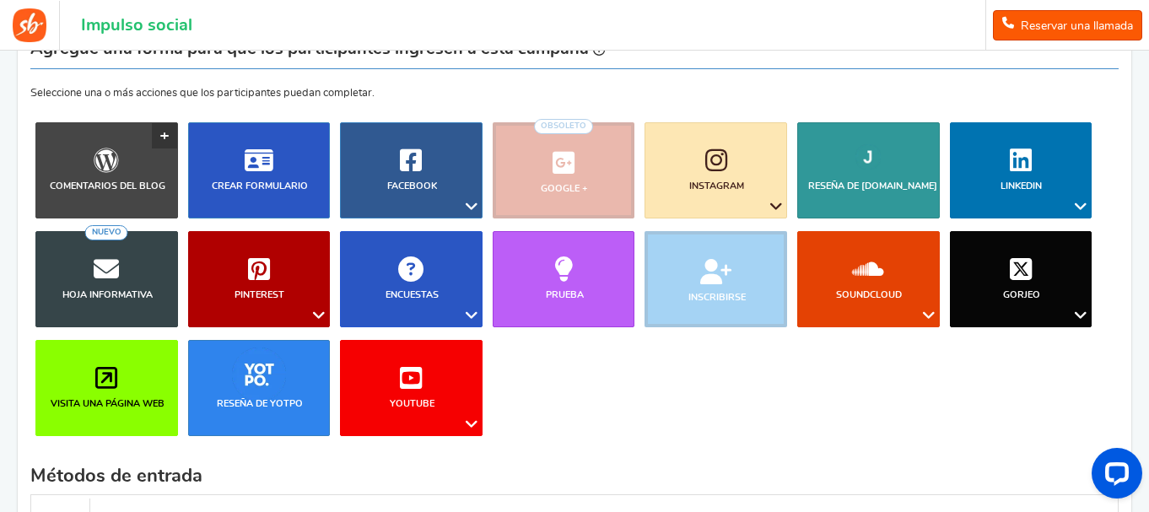
click at [119, 172] on icon at bounding box center [106, 160] width 25 height 25
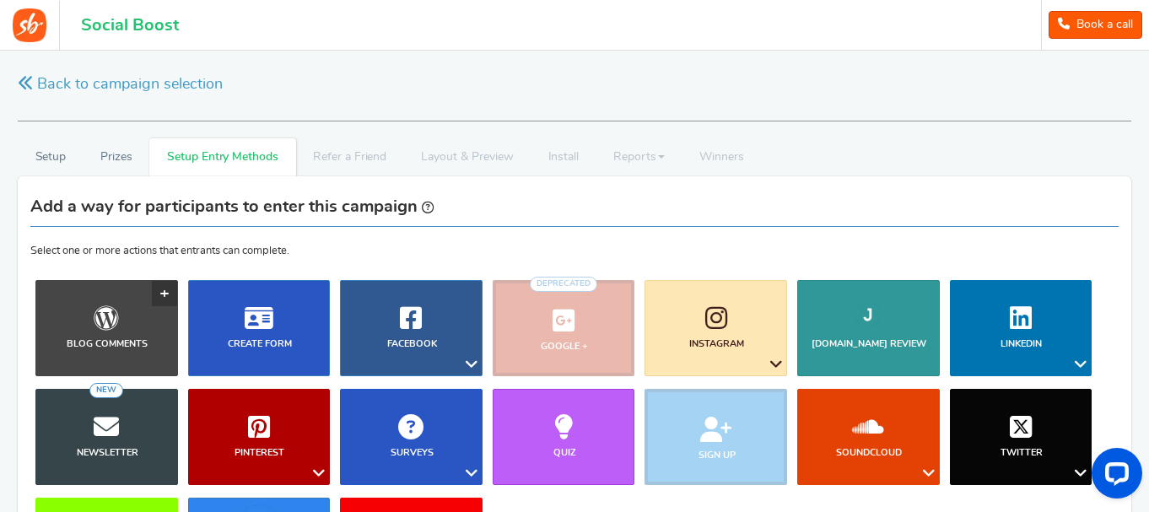
click at [167, 292] on link "Blog Comments" at bounding box center [106, 328] width 143 height 96
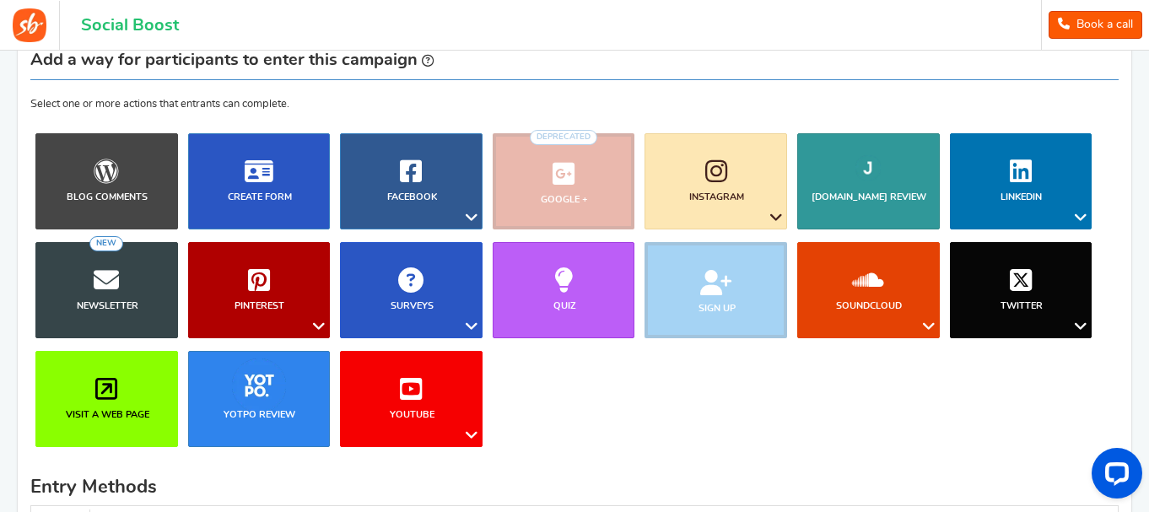
scroll to position [221, 0]
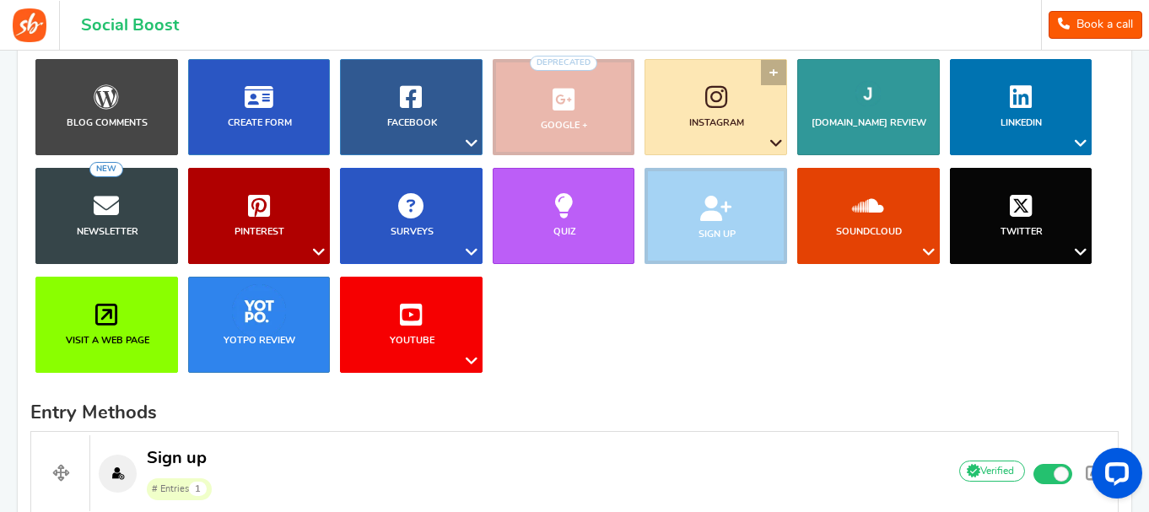
click at [706, 116] on span "Instagram" at bounding box center [716, 122] width 55 height 13
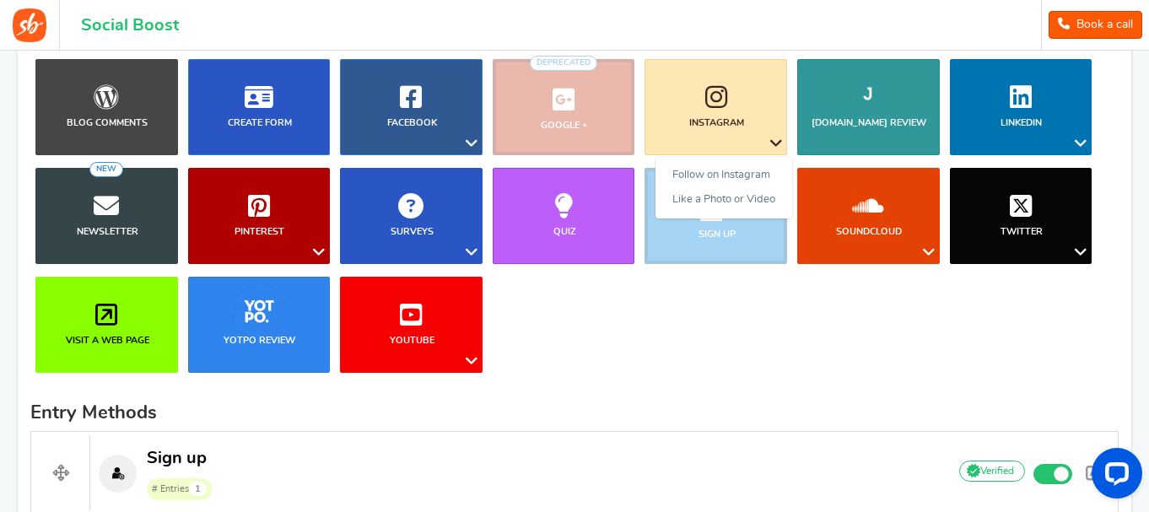
click at [681, 336] on ul "Blog Comments Create Form Facebook Visit a Facebook Page Includes Like Share on…" at bounding box center [574, 222] width 1088 height 327
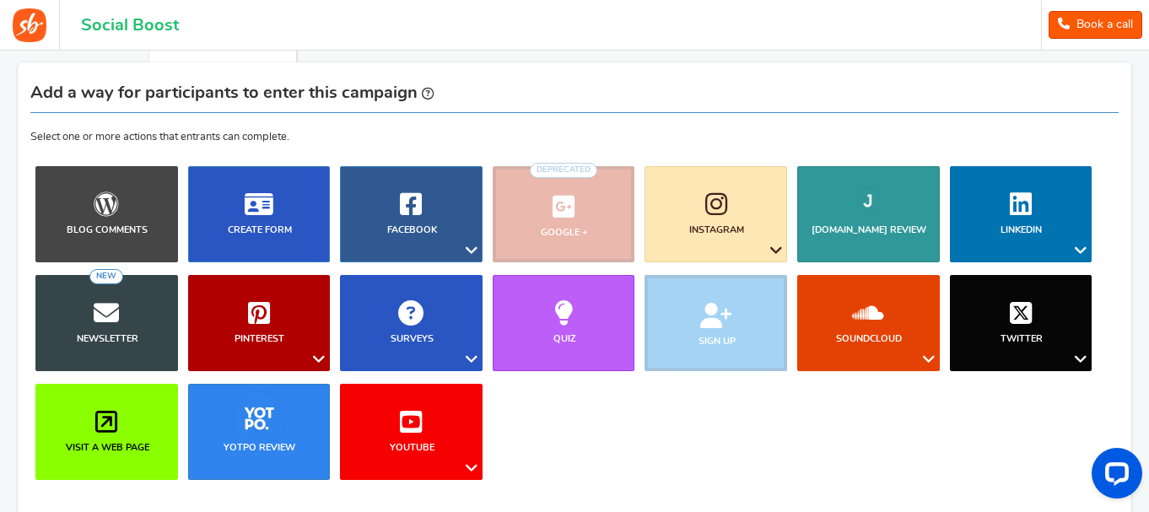
scroll to position [118, 0]
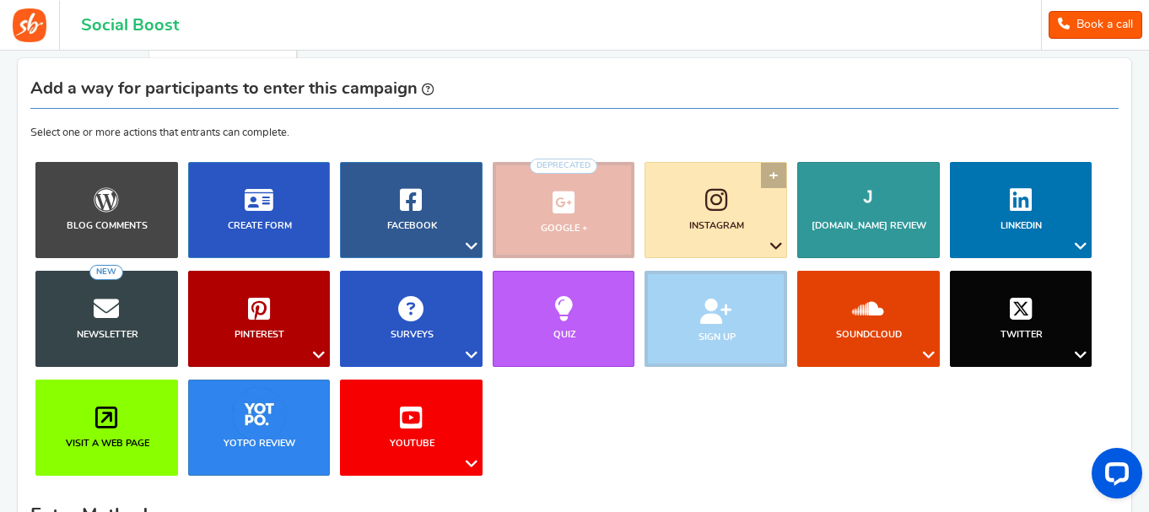
click at [768, 178] on link "Instagram" at bounding box center [716, 210] width 143 height 96
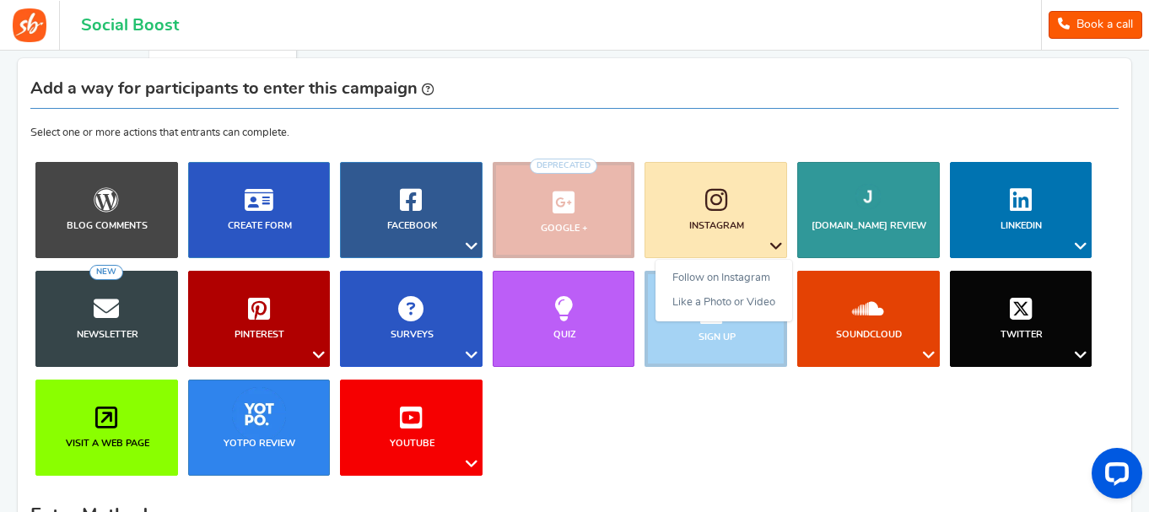
click at [874, 439] on ul "Blog Comments Create Form Facebook Visit a Facebook Page Includes Like Share on…" at bounding box center [574, 325] width 1088 height 327
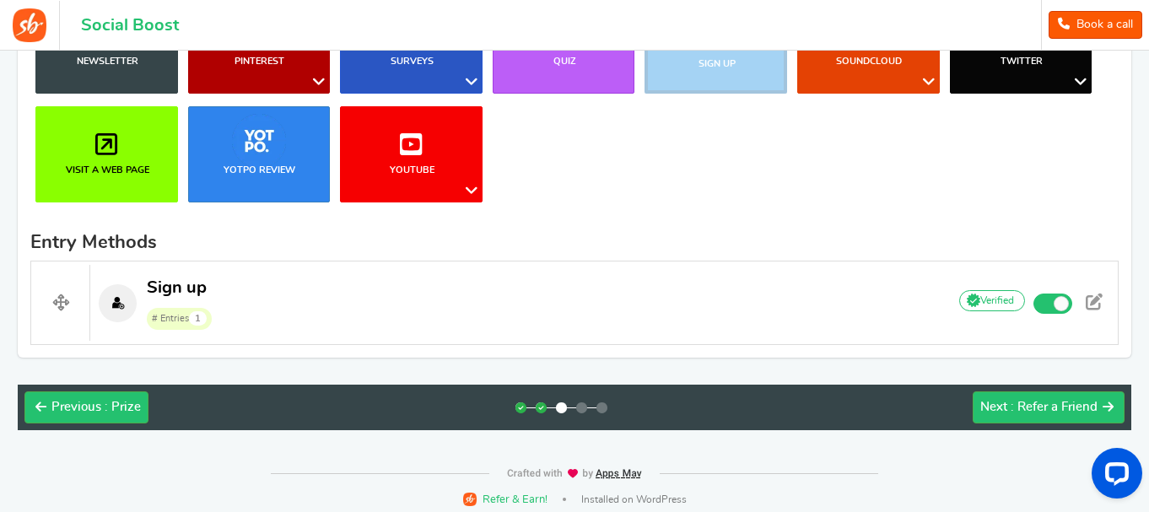
scroll to position [391, 0]
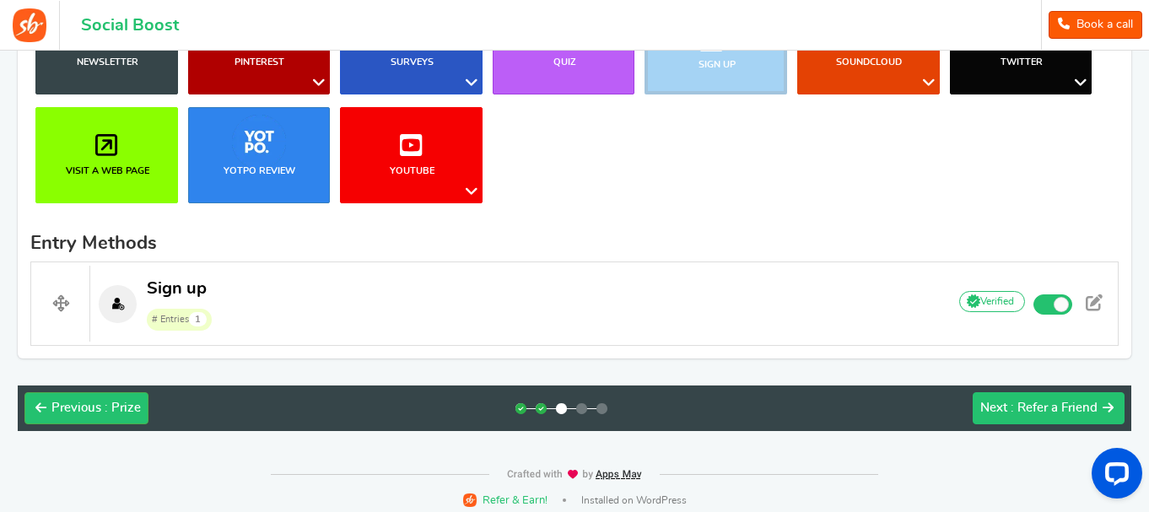
click at [1028, 409] on span ": Refer a Friend" at bounding box center [1054, 408] width 87 height 13
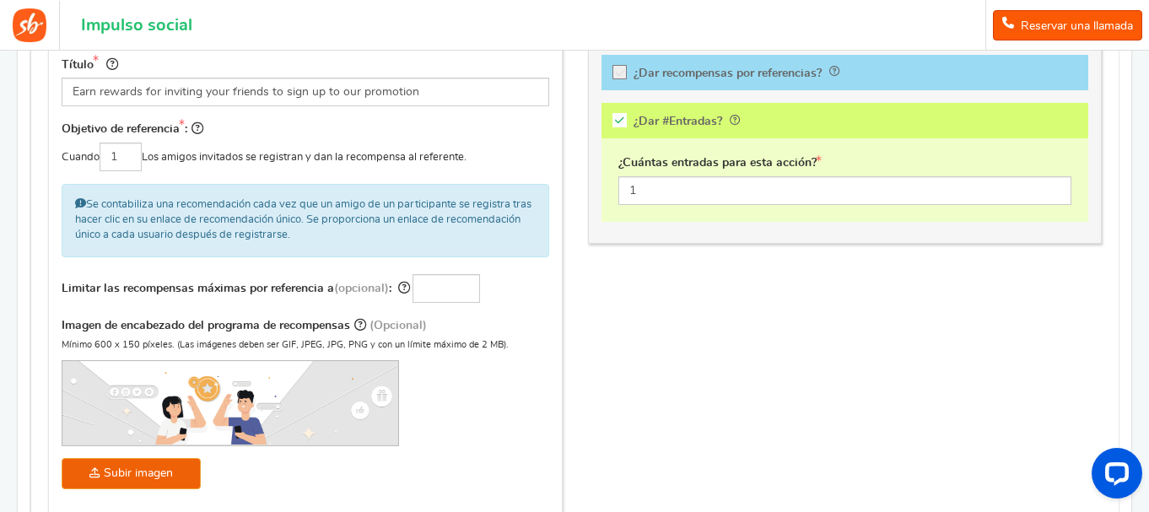
click at [685, 278] on div "Incentive a los usuarios para que compartan su campaña con sus amigos y hagan q…" at bounding box center [574, 238] width 1079 height 592
drag, startPoint x: 809, startPoint y: 300, endPoint x: 853, endPoint y: 394, distance: 104.2
click at [853, 394] on div "Incentive a los usuarios para que compartan su campaña con sus amigos y hagan q…" at bounding box center [574, 238] width 1079 height 592
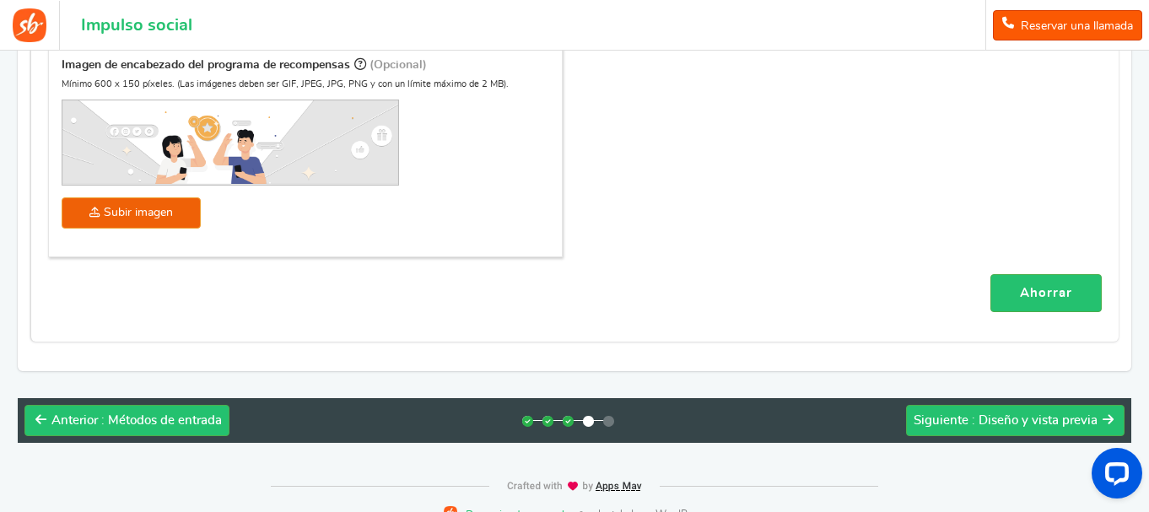
scroll to position [675, 0]
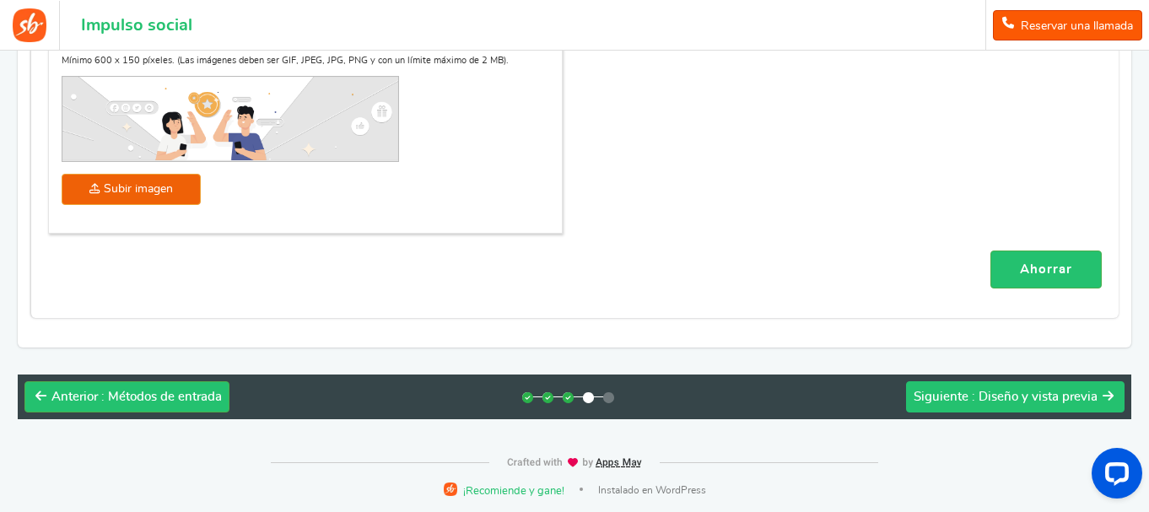
click at [1030, 409] on button "Siguiente : Diseño y vista previa" at bounding box center [1015, 397] width 219 height 32
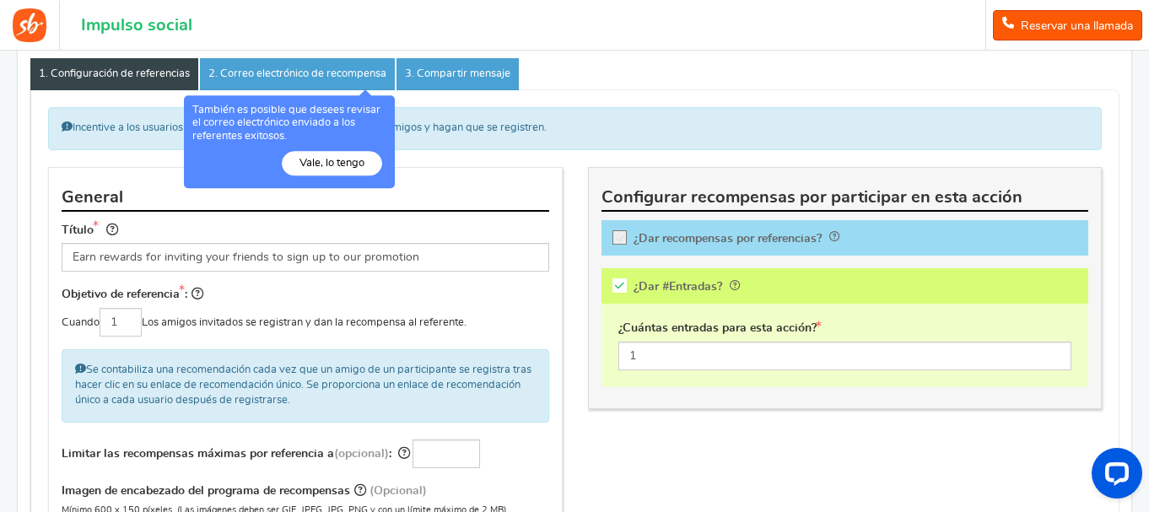
scroll to position [176, 0]
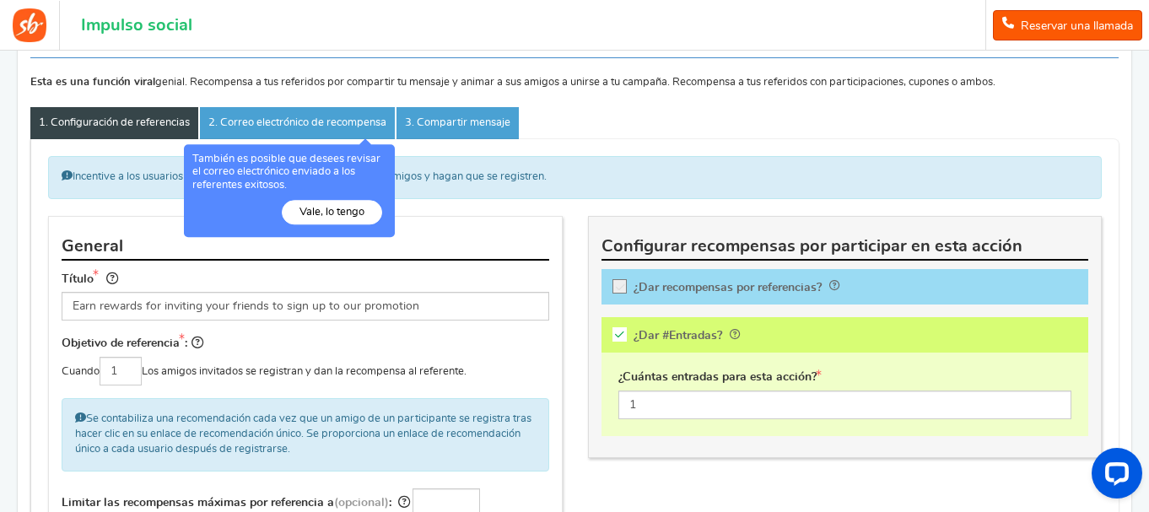
click at [364, 204] on button "Vale, lo tengo" at bounding box center [332, 213] width 100 height 24
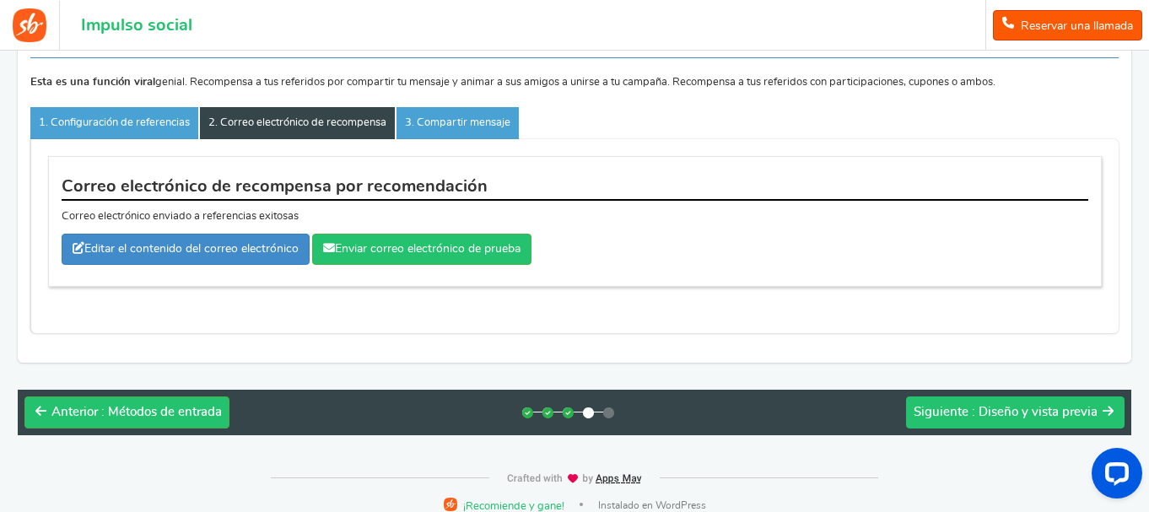
click at [953, 399] on button "Siguiente : Diseño y vista previa" at bounding box center [1015, 413] width 219 height 32
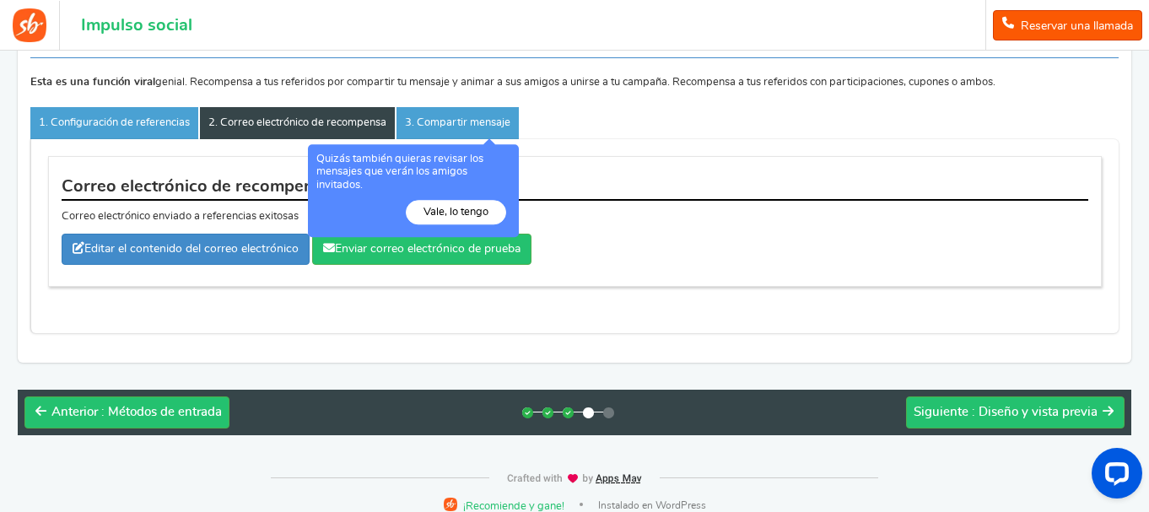
click at [467, 199] on div "Quizás también quieras revisar los mensajes que verán los amigos invitados. Val…" at bounding box center [413, 191] width 211 height 94
click at [469, 204] on button "Vale, lo tengo" at bounding box center [456, 213] width 100 height 24
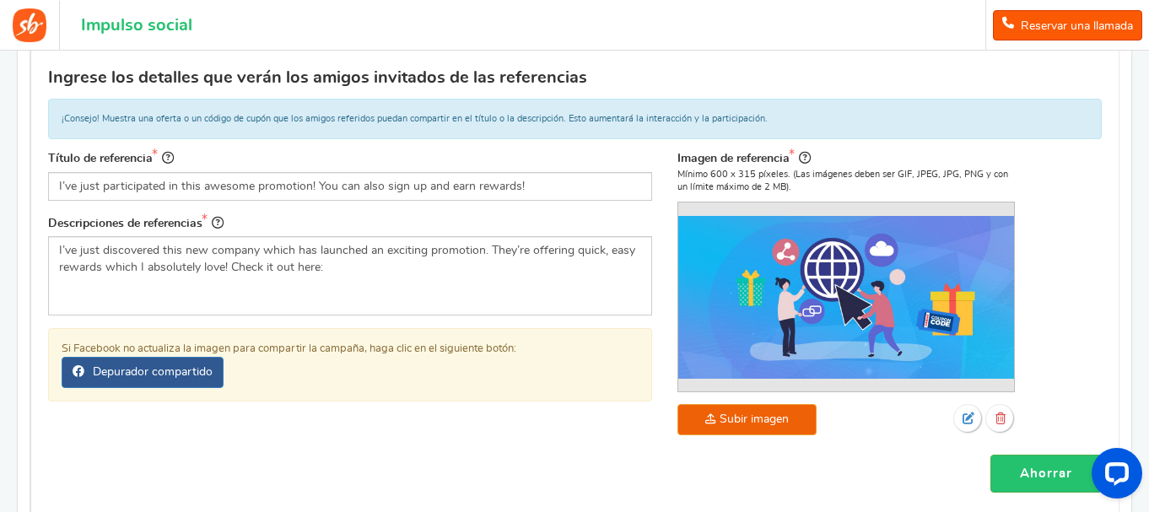
scroll to position [304, 0]
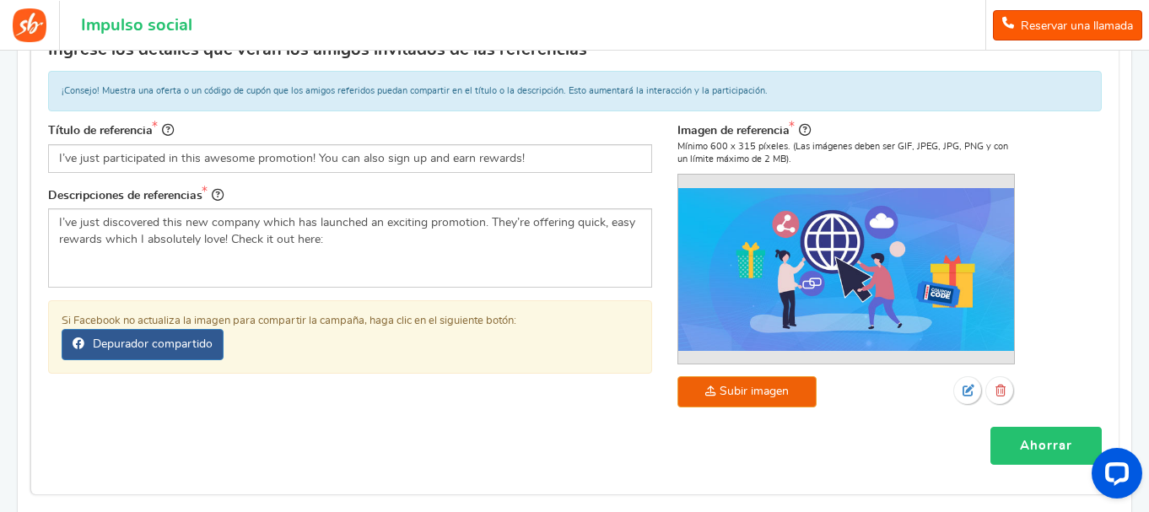
click at [1036, 441] on font "Ahorrar" at bounding box center [1046, 446] width 52 height 13
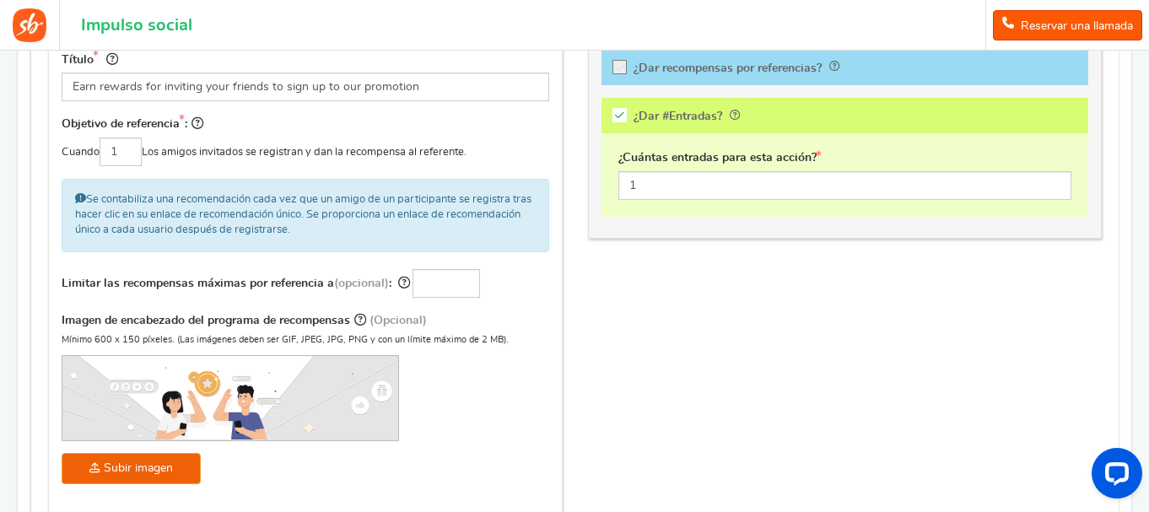
scroll to position [509, 0]
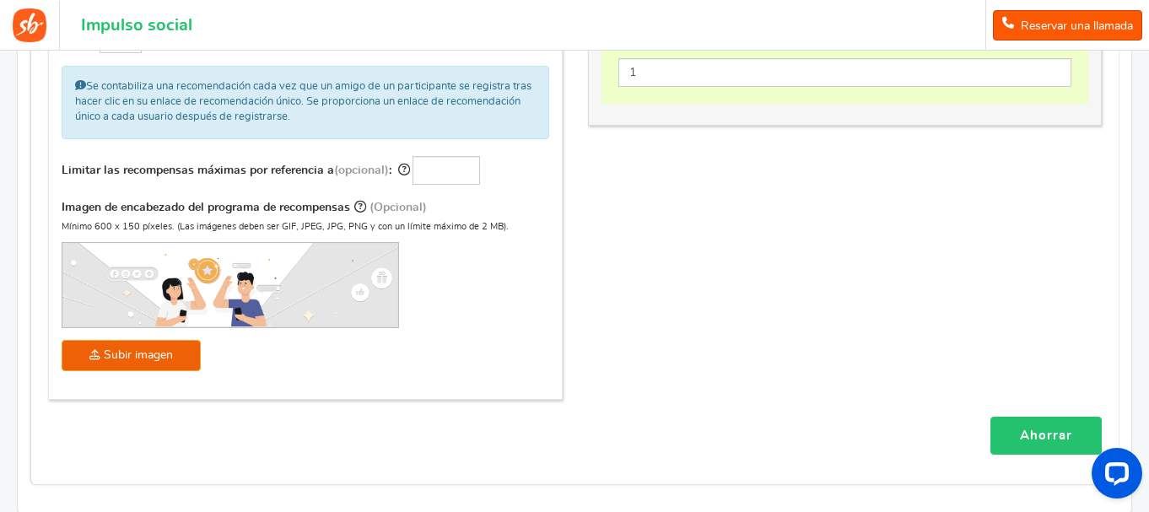
click at [1047, 446] on link "Ahorrar" at bounding box center [1046, 436] width 111 height 38
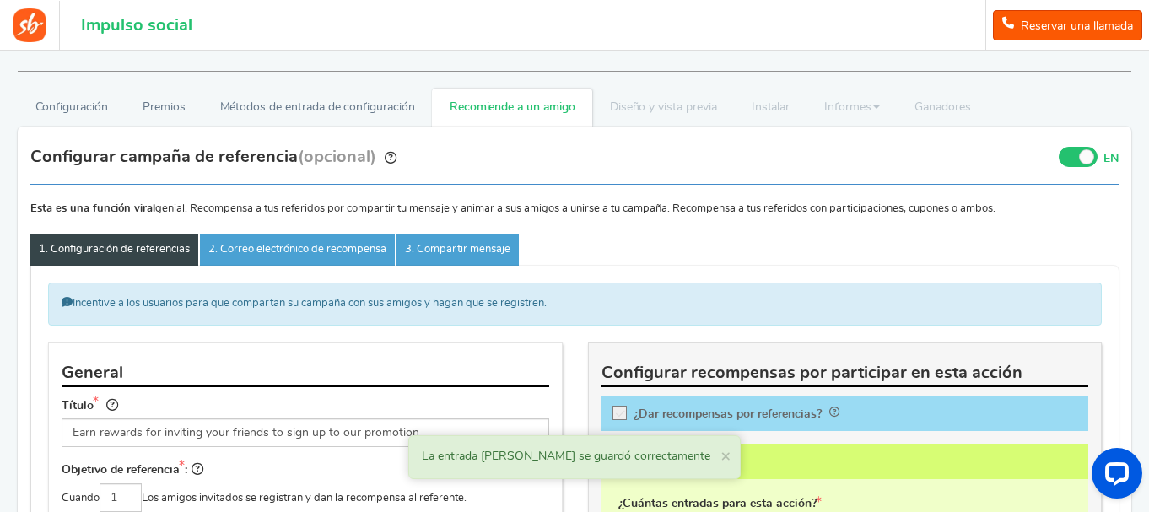
scroll to position [49, 0]
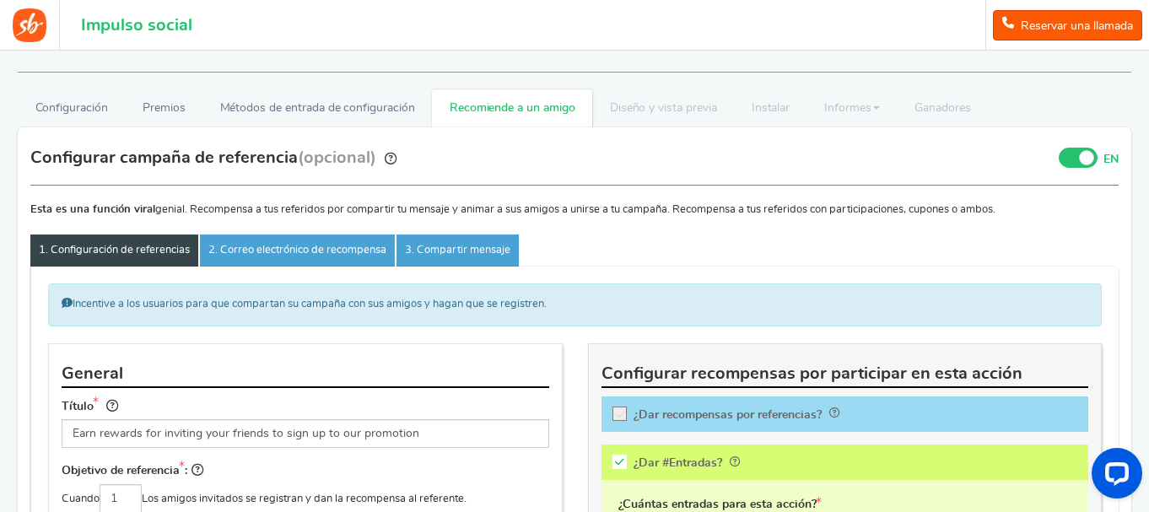
click at [1097, 153] on label "EN APAGADO" at bounding box center [1089, 158] width 60 height 22
click at [0, 0] on input "EN APAGADO" at bounding box center [0, 0] width 0 height 0
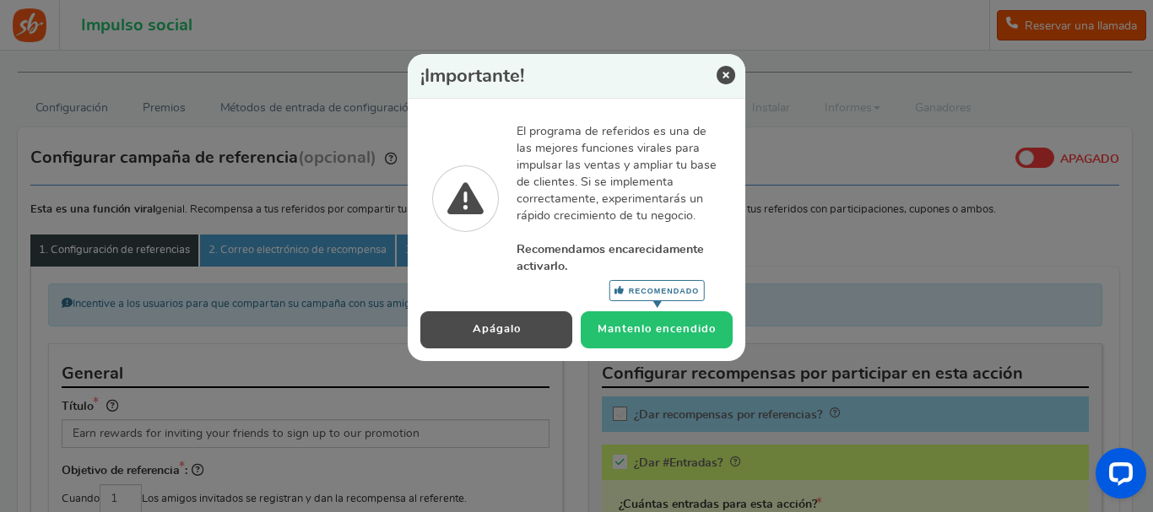
click at [673, 324] on font "Mantenlo encendido" at bounding box center [656, 329] width 118 height 11
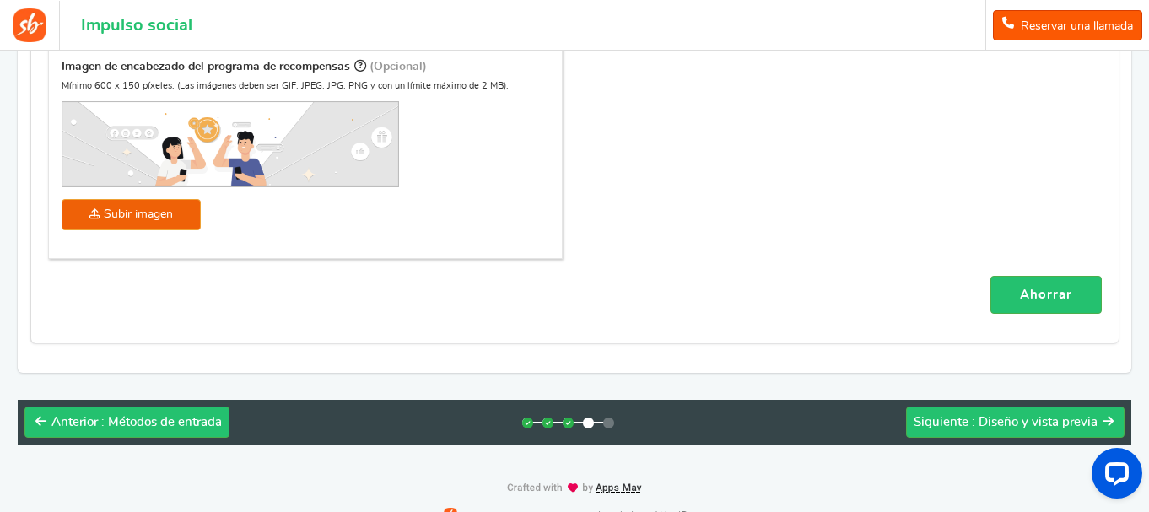
scroll to position [653, 0]
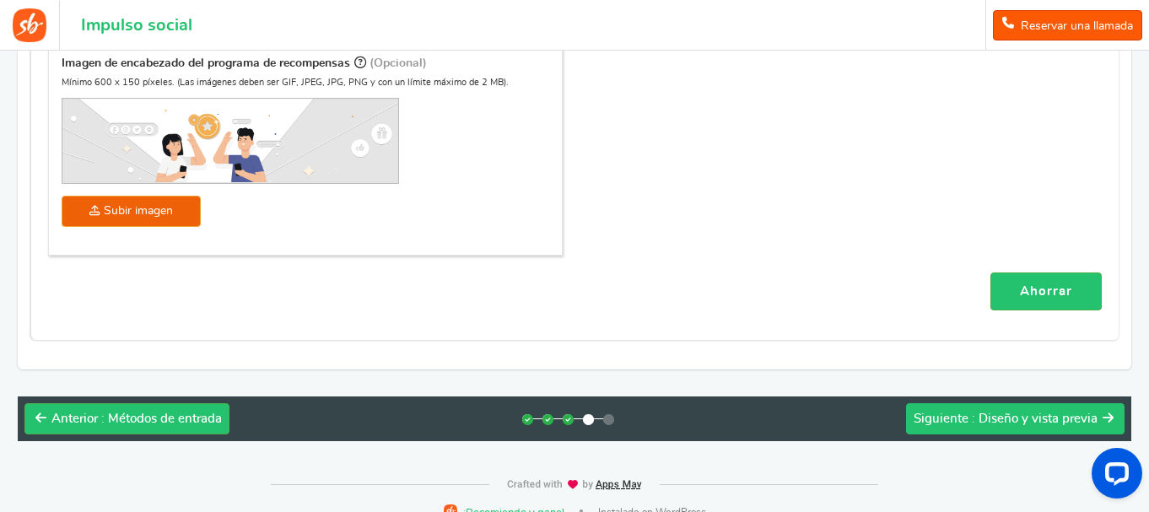
click at [1023, 426] on div "Siguiente : Diseño y vista previa" at bounding box center [1006, 419] width 184 height 17
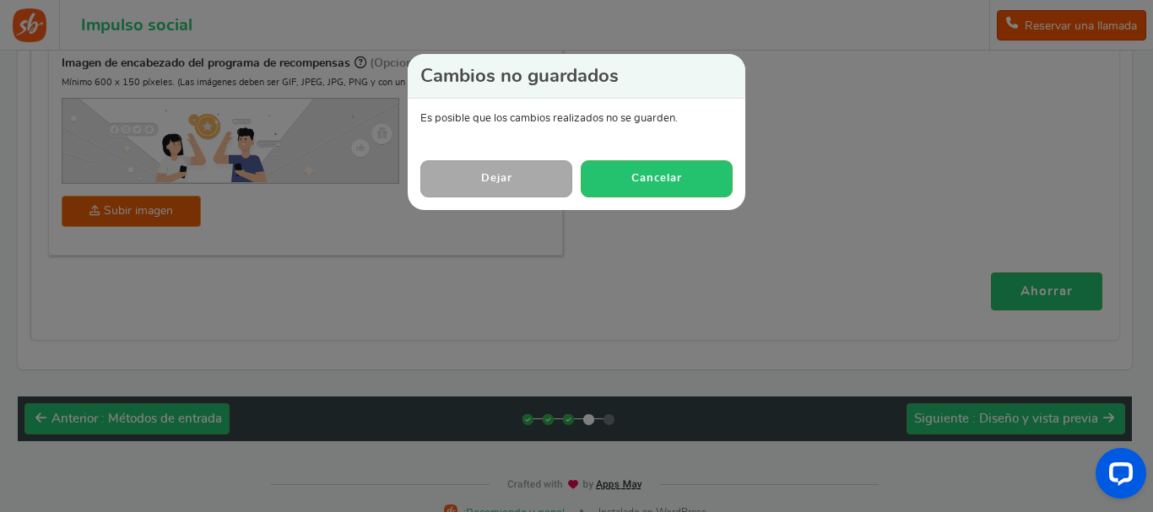
drag, startPoint x: 534, startPoint y: 158, endPoint x: 532, endPoint y: 174, distance: 16.2
click at [532, 174] on div "Dejar Cancelar" at bounding box center [576, 179] width 337 height 62
click at [532, 174] on link "Dejar" at bounding box center [496, 178] width 152 height 36
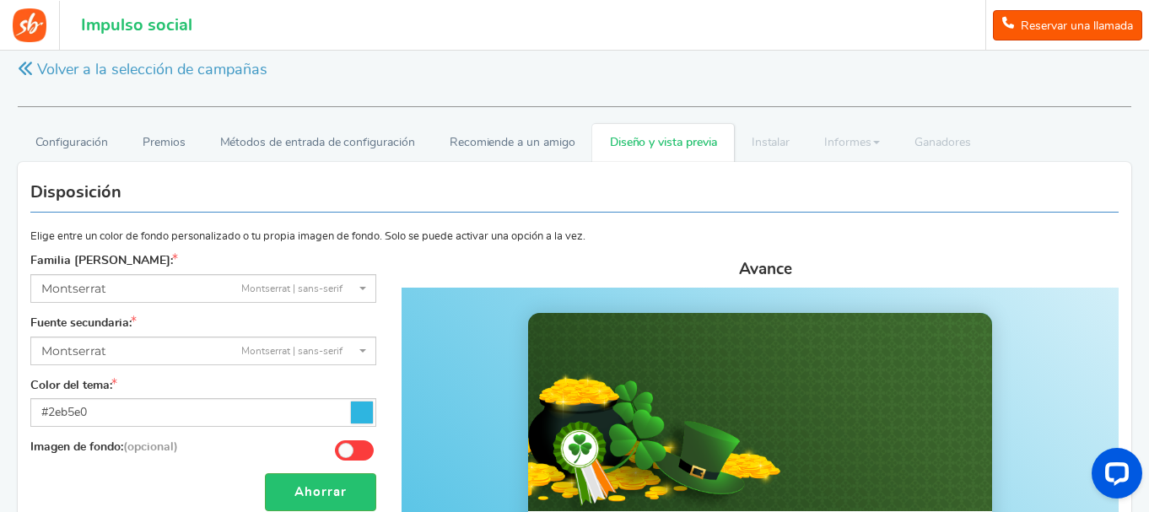
scroll to position [4, 0]
